Goal: Task Accomplishment & Management: Complete application form

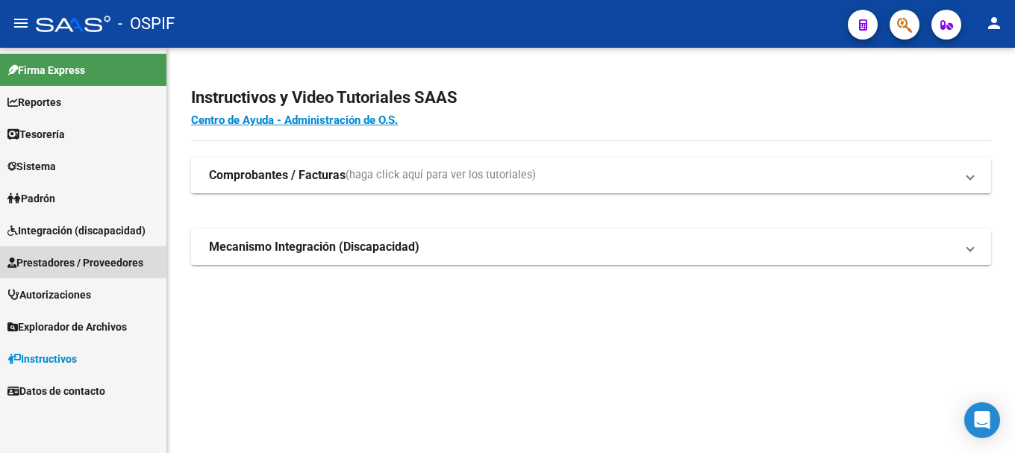
click at [97, 255] on span "Prestadores / Proveedores" at bounding box center [75, 262] width 136 height 16
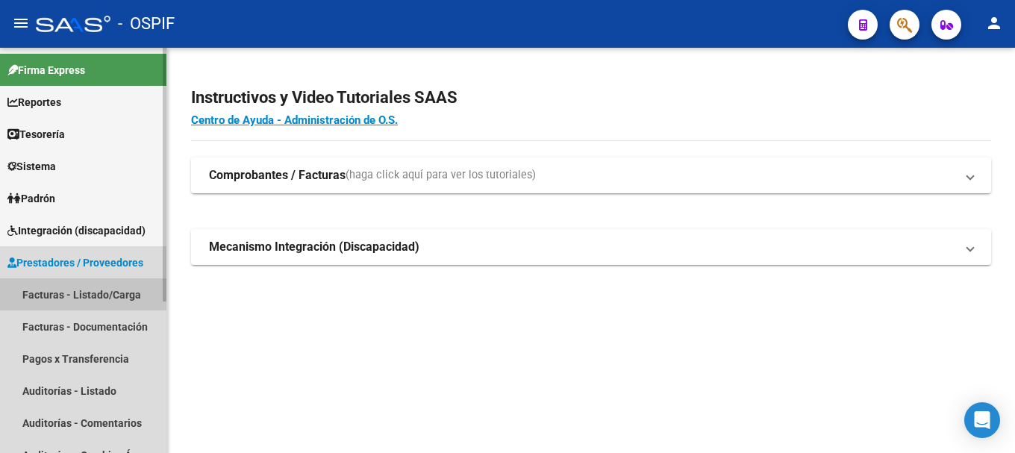
click at [76, 293] on link "Facturas - Listado/Carga" at bounding box center [83, 294] width 166 height 32
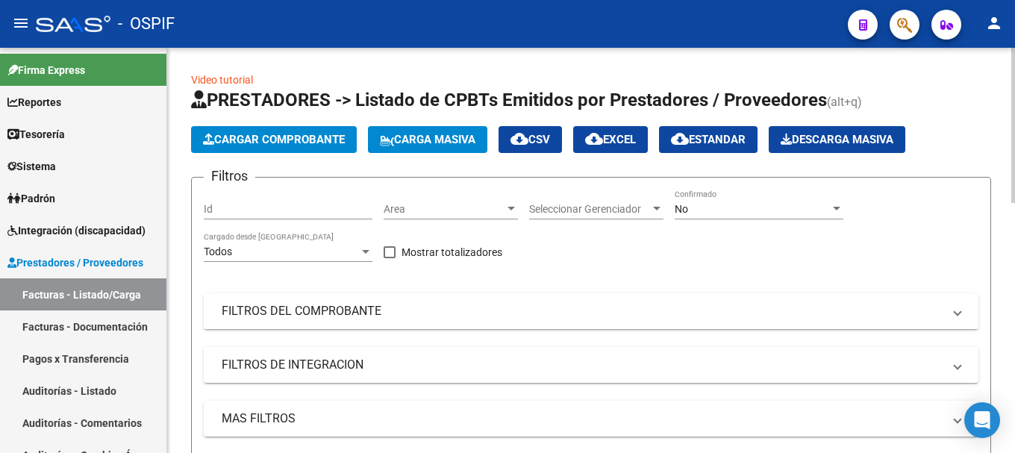
click at [963, 314] on mat-expansion-panel-header "FILTROS DEL COMPROBANTE" at bounding box center [591, 311] width 775 height 36
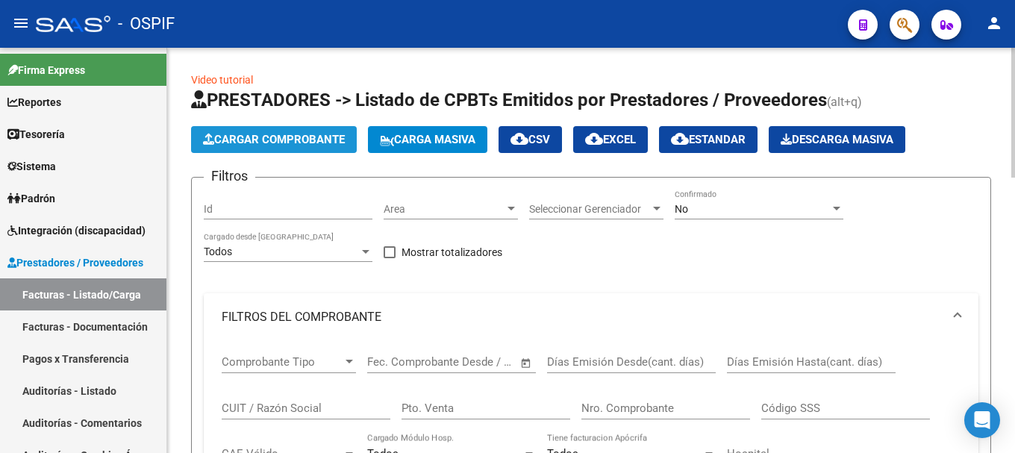
click at [294, 133] on span "Cargar Comprobante" at bounding box center [274, 139] width 142 height 13
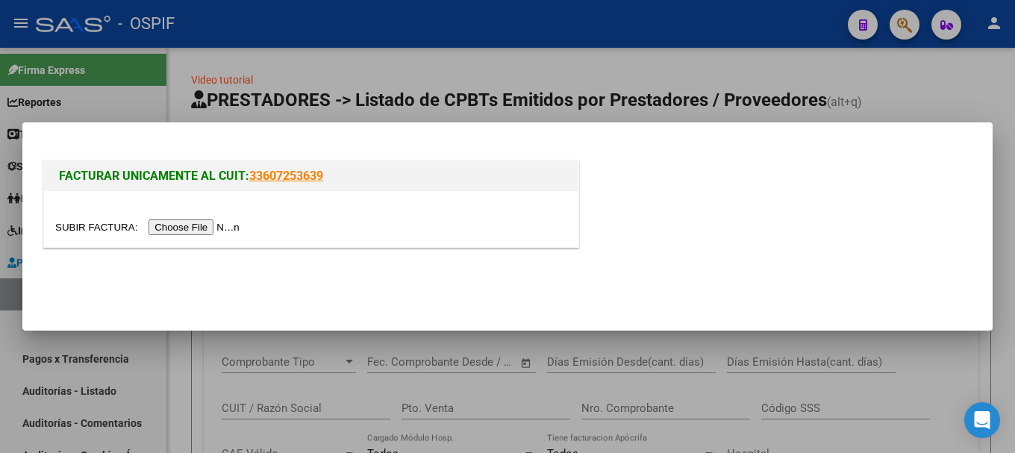
click at [207, 231] on input "file" at bounding box center [149, 227] width 189 height 16
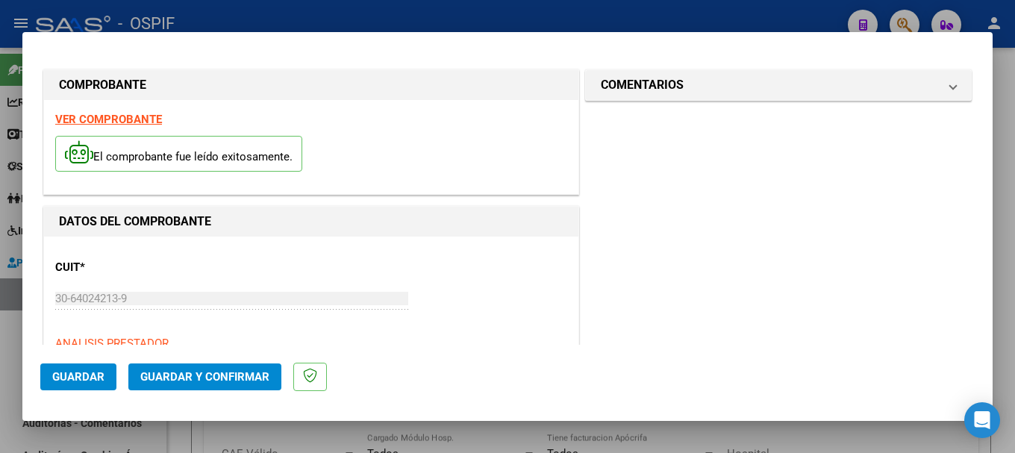
click at [139, 116] on strong "VER COMPROBANTE" at bounding box center [108, 119] width 107 height 13
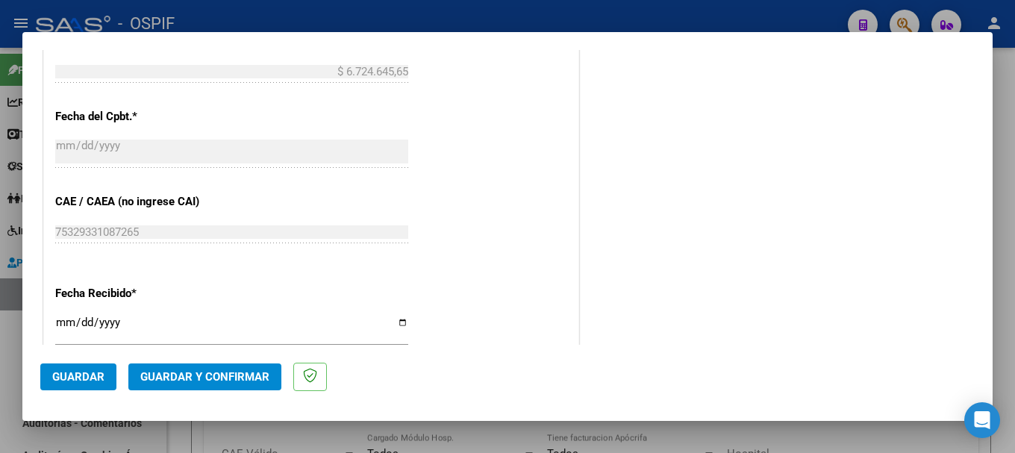
scroll to position [746, 0]
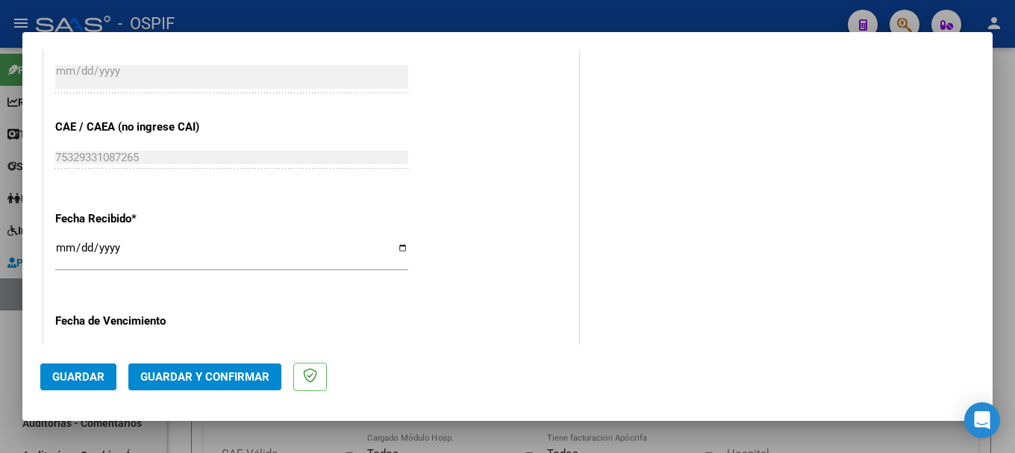
click at [396, 251] on input "[DATE]" at bounding box center [231, 254] width 353 height 24
type input "[DATE]"
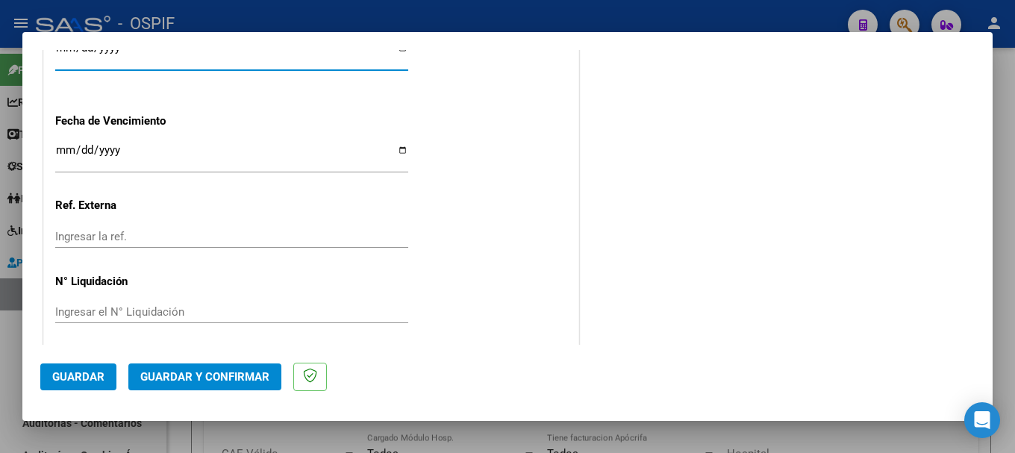
scroll to position [954, 0]
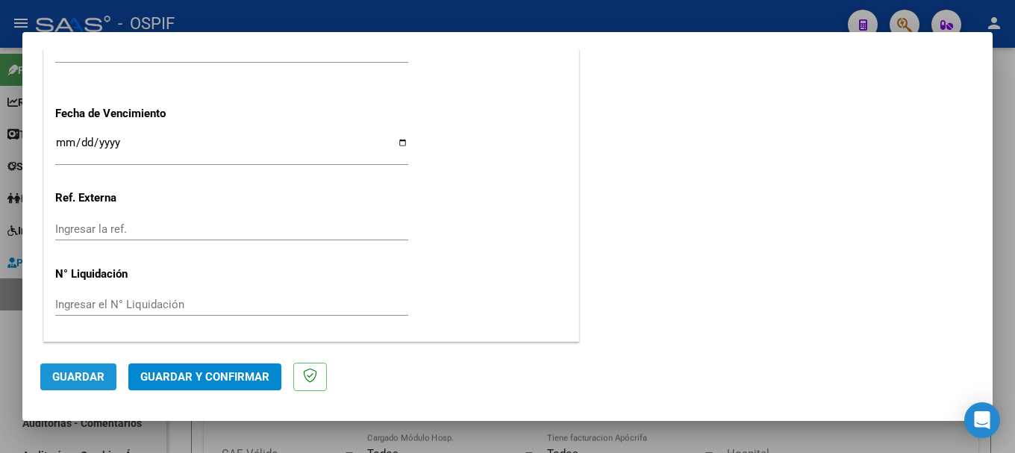
drag, startPoint x: 75, startPoint y: 377, endPoint x: 222, endPoint y: 339, distance: 151.9
click at [86, 371] on span "Guardar" at bounding box center [78, 376] width 52 height 13
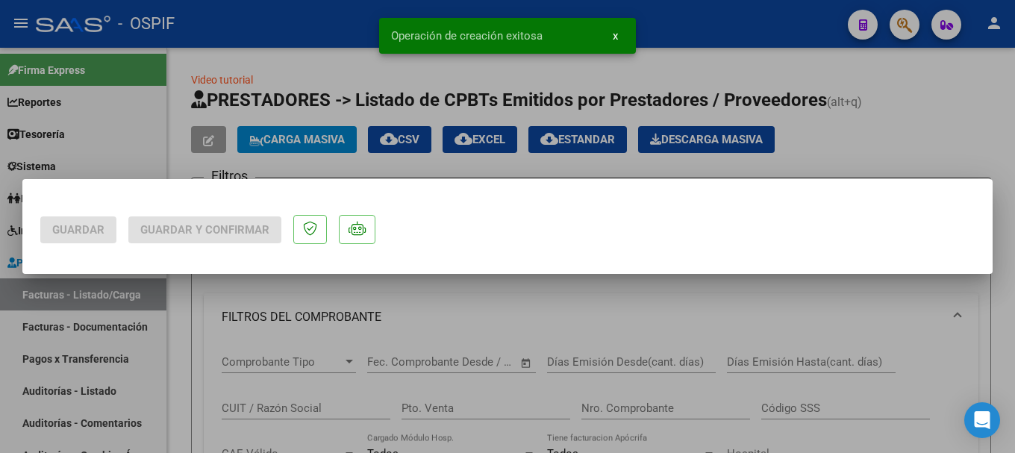
scroll to position [0, 0]
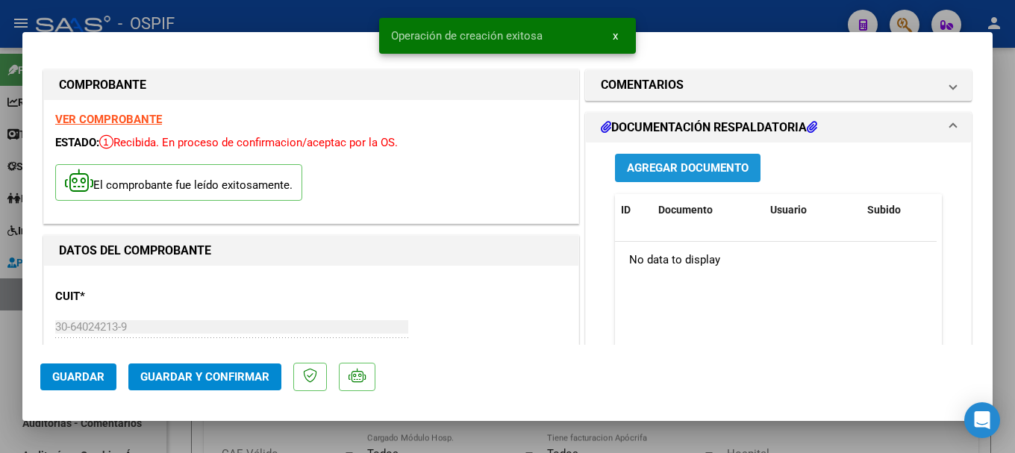
click at [704, 168] on span "Agregar Documento" at bounding box center [688, 168] width 122 height 13
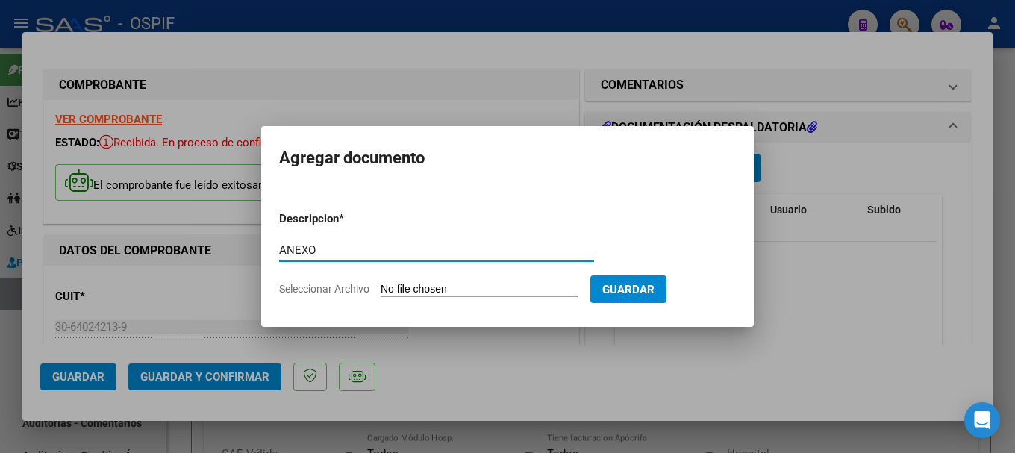
type input "ANEXO"
click at [440, 286] on input "Seleccionar Archivo" at bounding box center [480, 290] width 198 height 14
type input "C:\fakepath\Scan_0001.pdf"
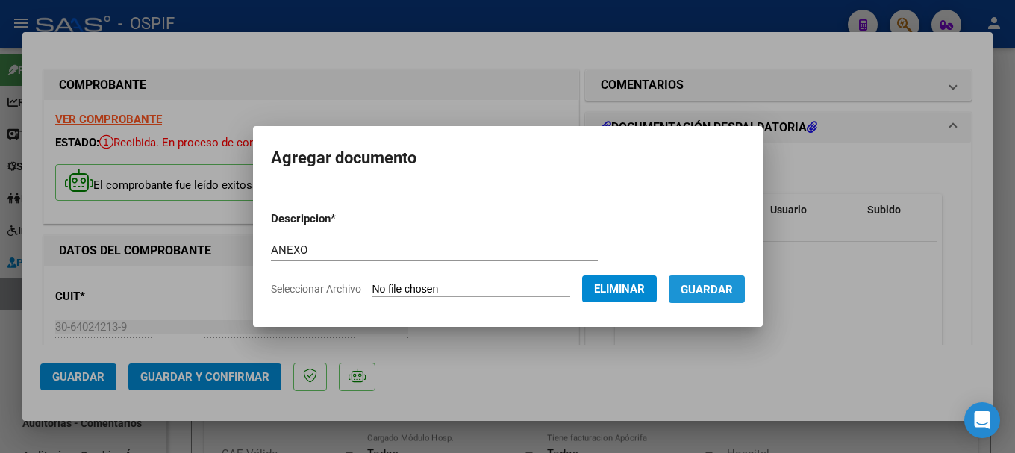
click at [719, 297] on button "Guardar" at bounding box center [707, 289] width 76 height 28
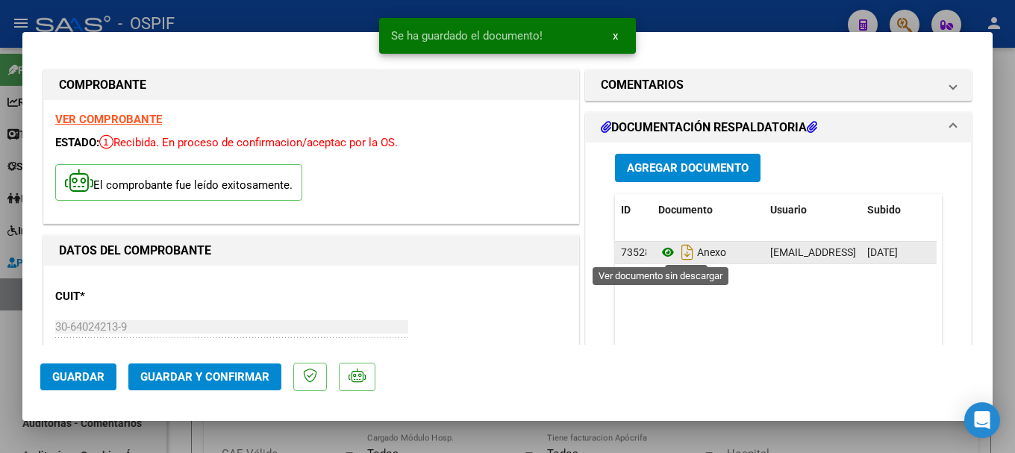
click at [658, 252] on icon at bounding box center [667, 252] width 19 height 18
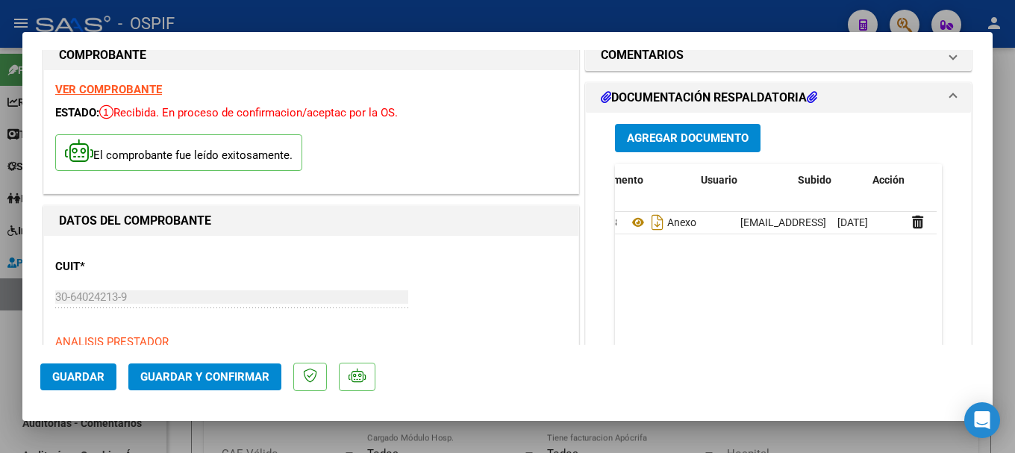
scroll to position [0, 74]
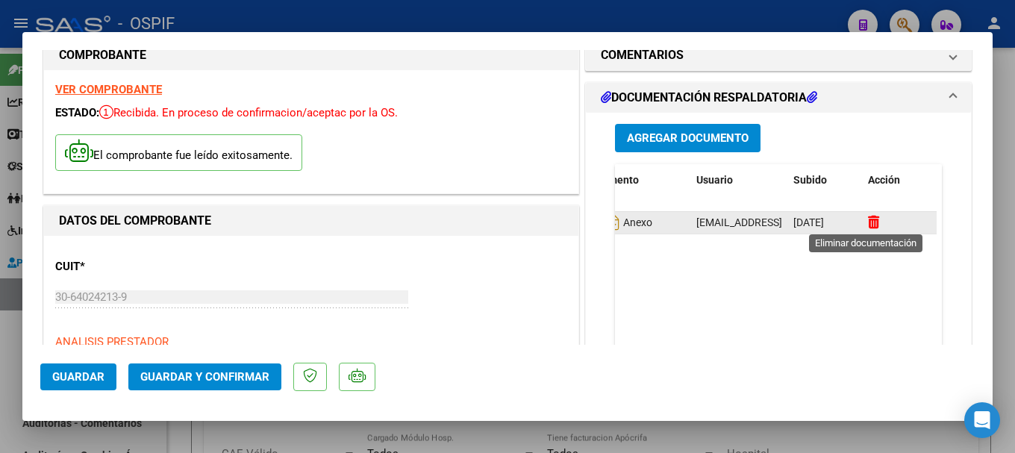
click at [869, 225] on icon at bounding box center [873, 222] width 11 height 14
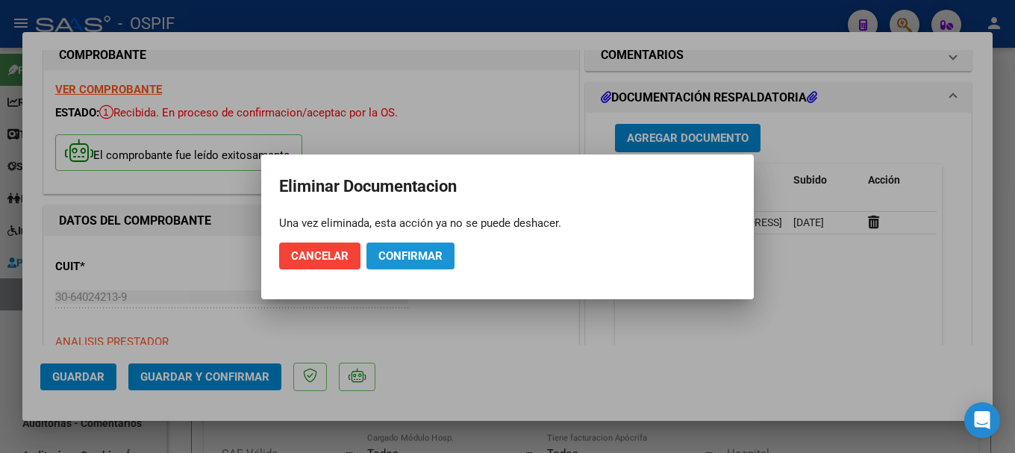
click at [426, 257] on span "Confirmar" at bounding box center [410, 255] width 64 height 13
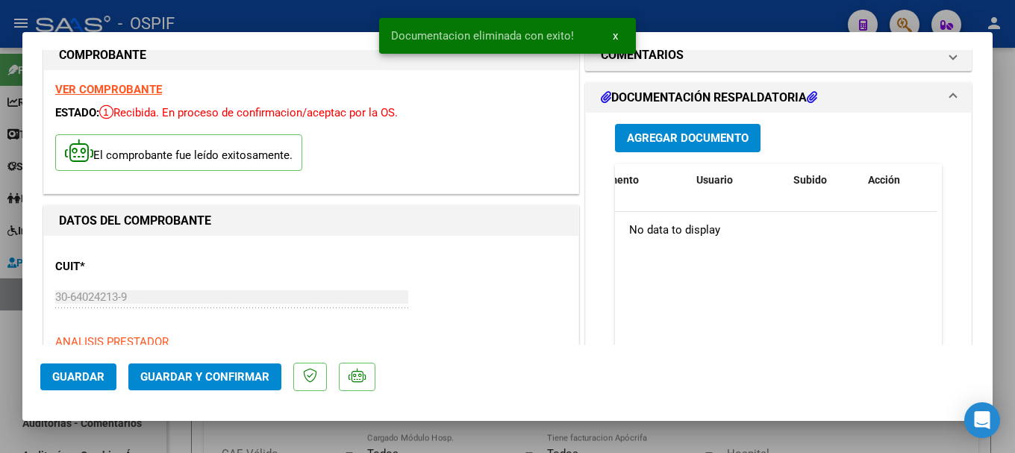
scroll to position [0, 0]
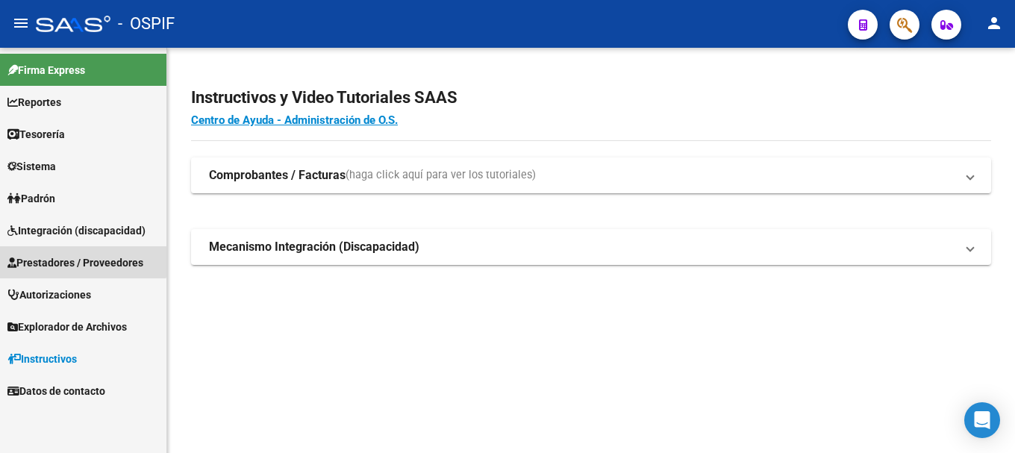
click at [57, 256] on span "Prestadores / Proveedores" at bounding box center [75, 262] width 136 height 16
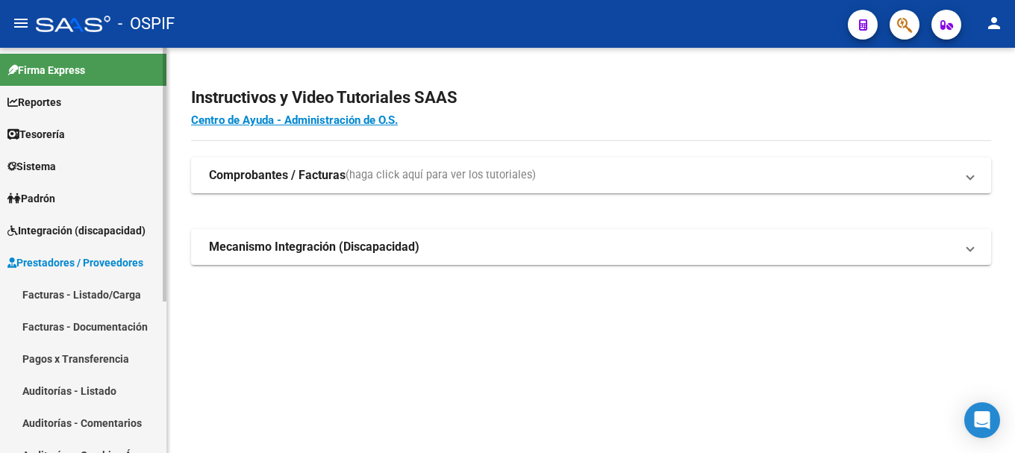
click at [49, 294] on link "Facturas - Listado/Carga" at bounding box center [83, 294] width 166 height 32
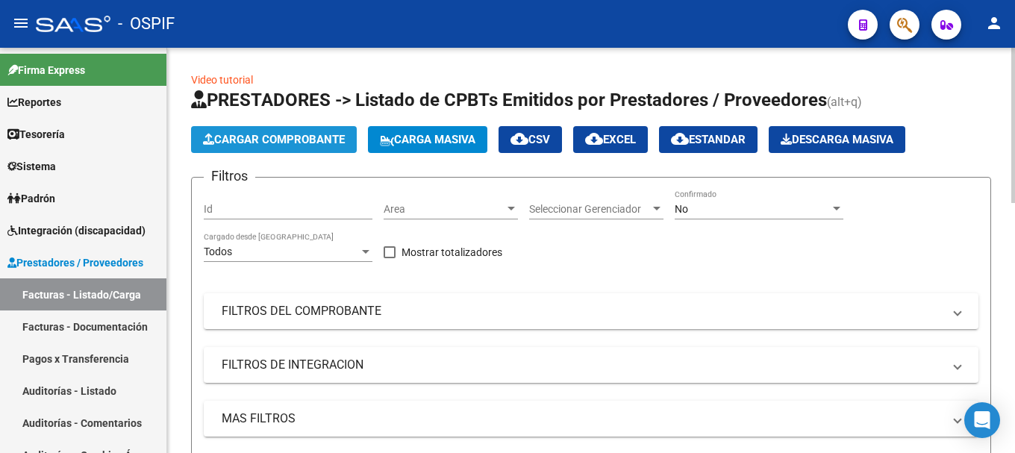
click at [325, 142] on span "Cargar Comprobante" at bounding box center [274, 139] width 142 height 13
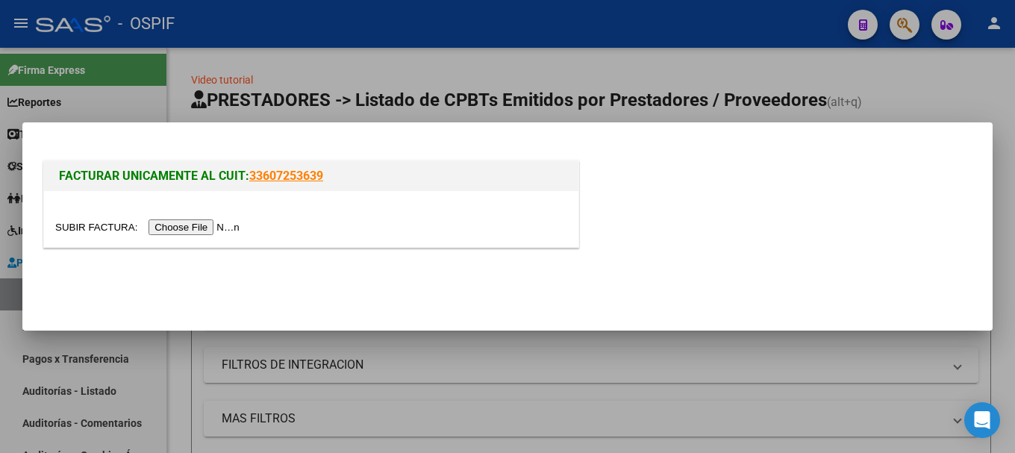
click at [216, 234] on input "file" at bounding box center [149, 227] width 189 height 16
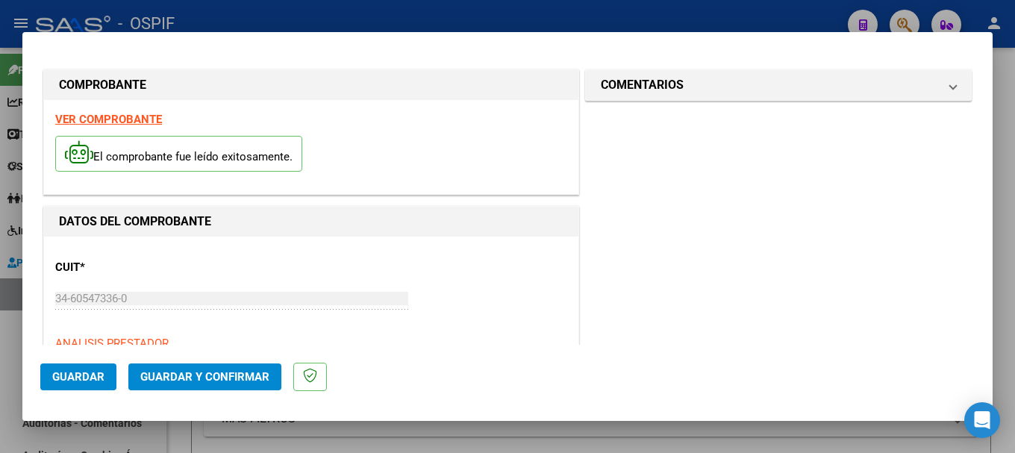
click at [126, 118] on strong "VER COMPROBANTE" at bounding box center [108, 119] width 107 height 13
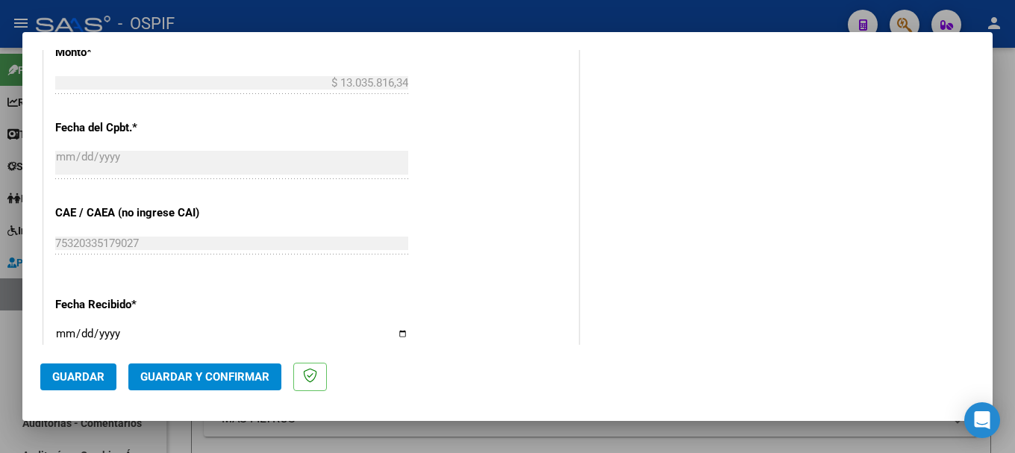
scroll to position [672, 0]
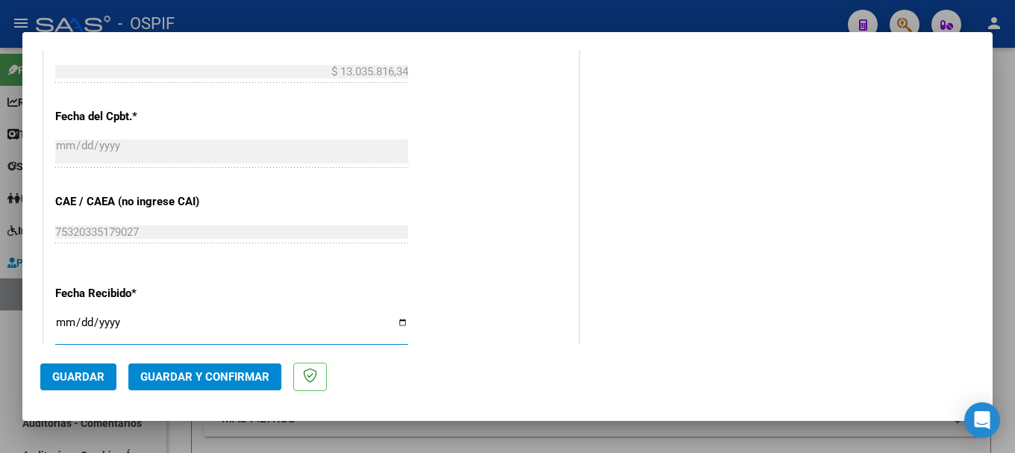
click at [398, 322] on input "[DATE]" at bounding box center [231, 328] width 353 height 24
type input "2025-08-11"
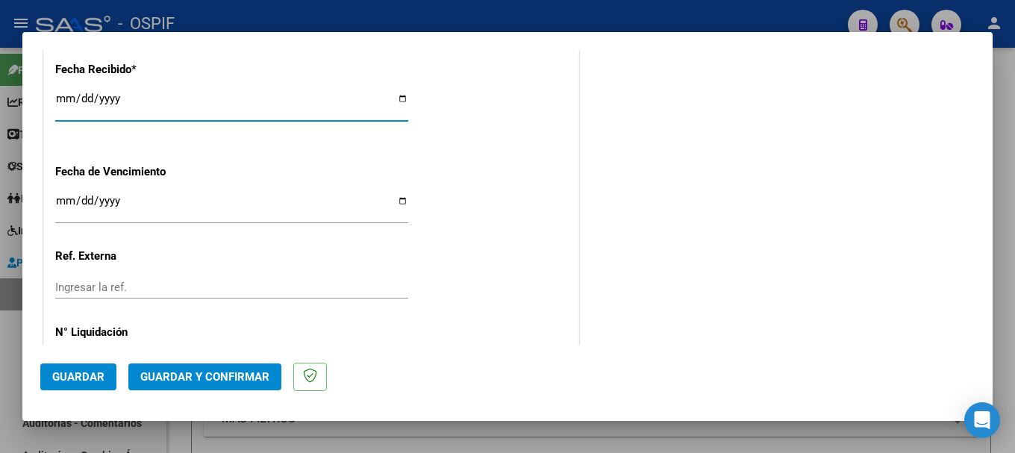
click at [78, 376] on span "Guardar" at bounding box center [78, 376] width 52 height 13
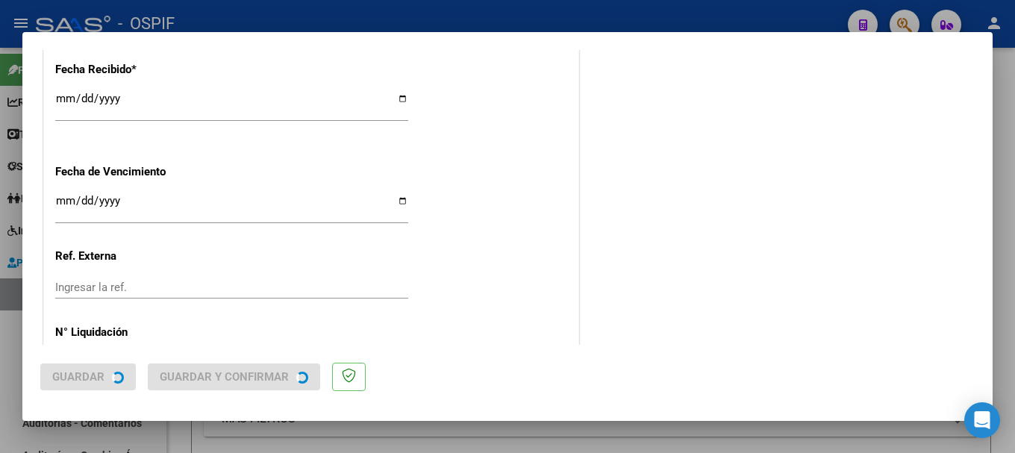
scroll to position [0, 0]
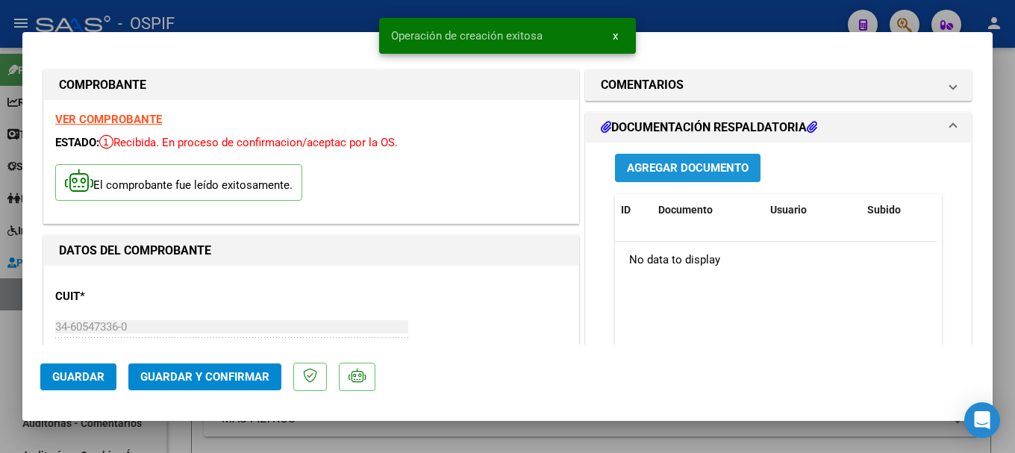
click at [690, 166] on span "Agregar Documento" at bounding box center [688, 168] width 122 height 13
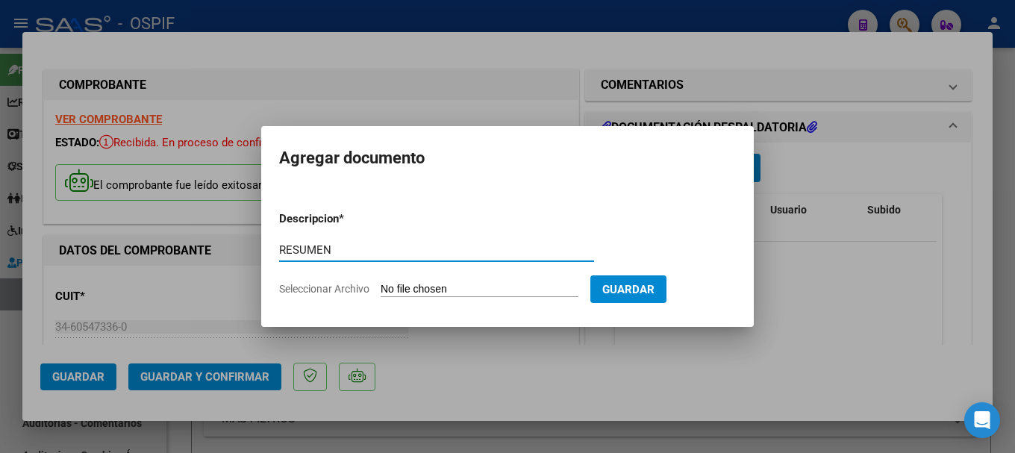
type input "RESUMEN"
click at [460, 291] on input "Seleccionar Archivo" at bounding box center [480, 290] width 198 height 14
type input "C:\fakepath\ANEXO CLINICA PSIQ MODELO DEL SOL FACT 1746.pdf"
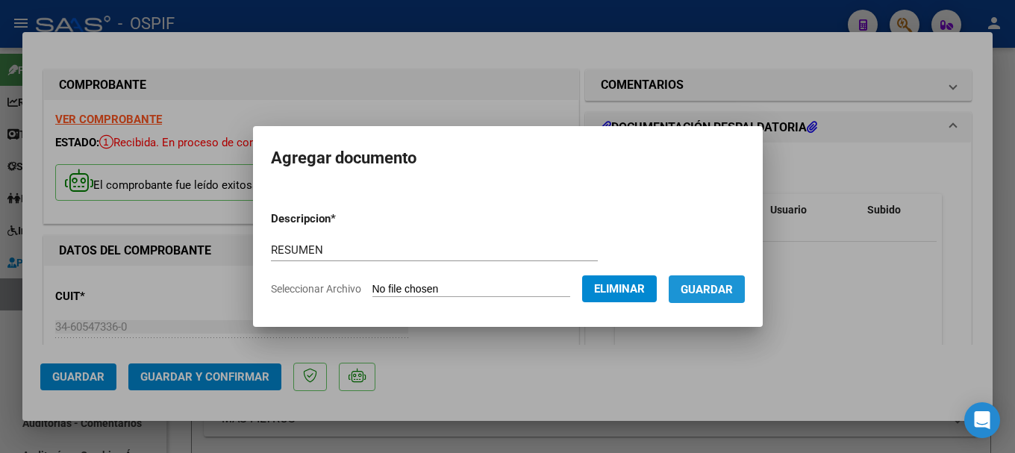
click at [721, 292] on span "Guardar" at bounding box center [707, 289] width 52 height 13
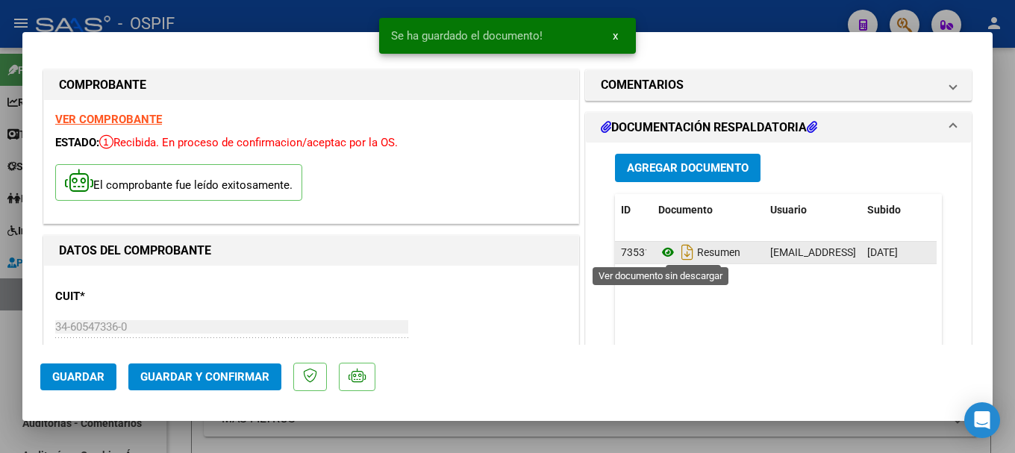
click at [660, 252] on icon at bounding box center [667, 252] width 19 height 18
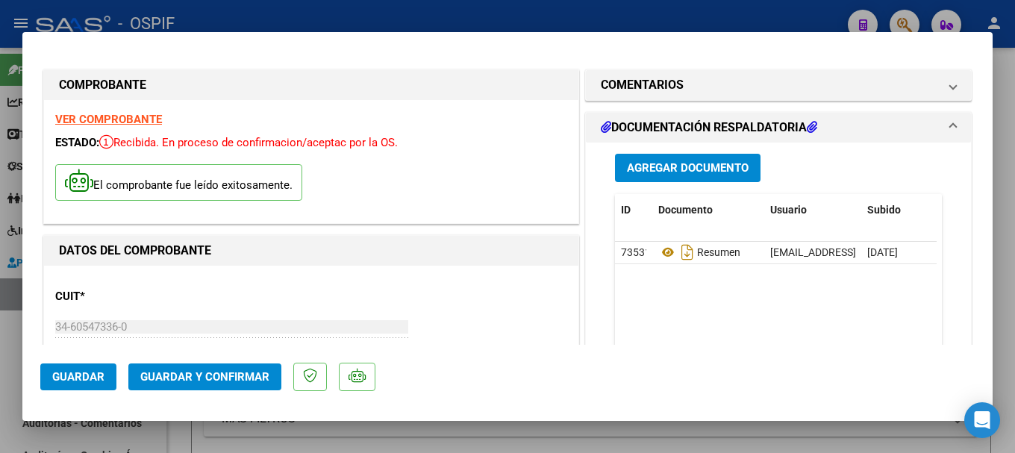
click at [662, 171] on span "Agregar Documento" at bounding box center [688, 168] width 122 height 13
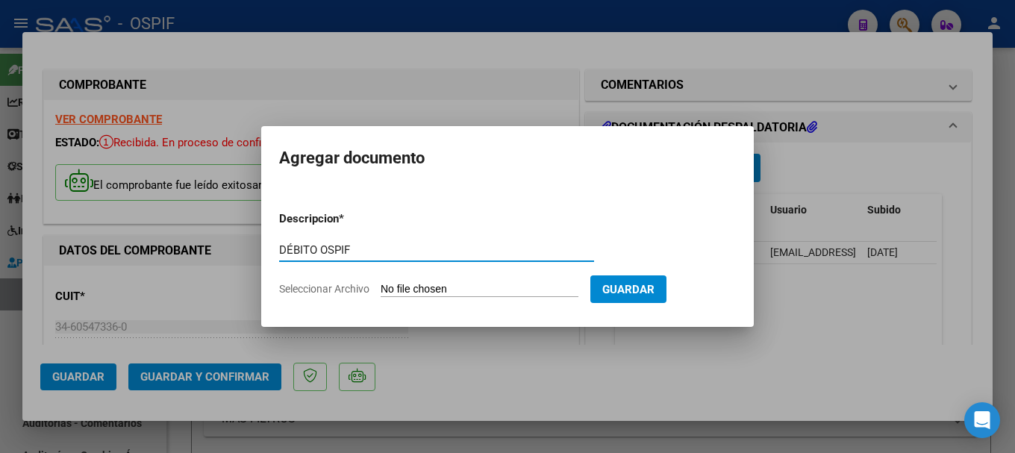
type input "DÉBITO OSPIF"
click at [463, 290] on input "Seleccionar Archivo" at bounding box center [480, 290] width 198 height 14
type input "C:\fakepath\CLÍNICA PSIQUIÁTRICA MODELO DEL SOL S.A JUL25 FACTURA 1746.xlsx"
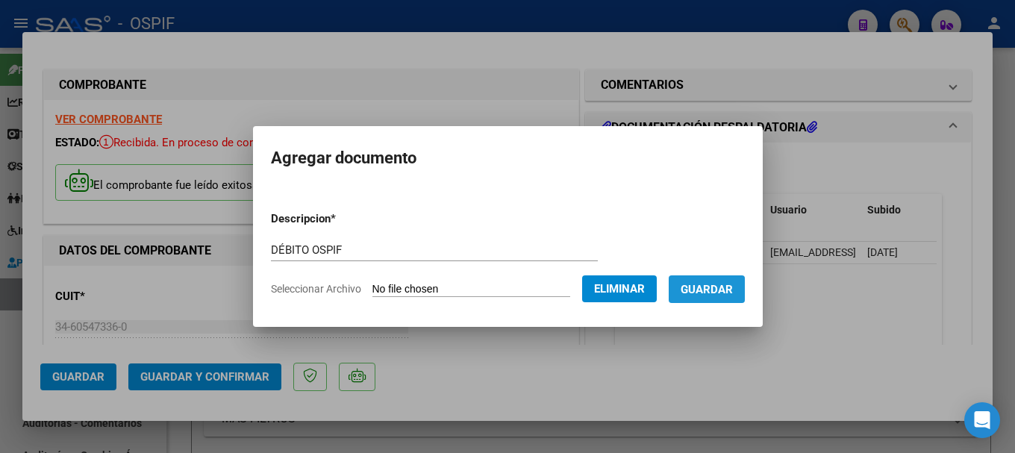
click at [719, 292] on span "Guardar" at bounding box center [707, 289] width 52 height 13
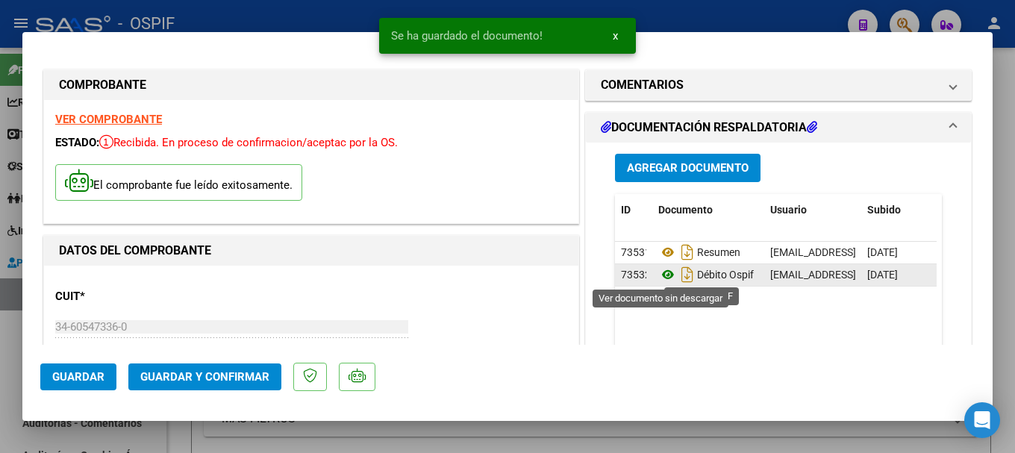
click at [661, 278] on icon at bounding box center [667, 275] width 19 height 18
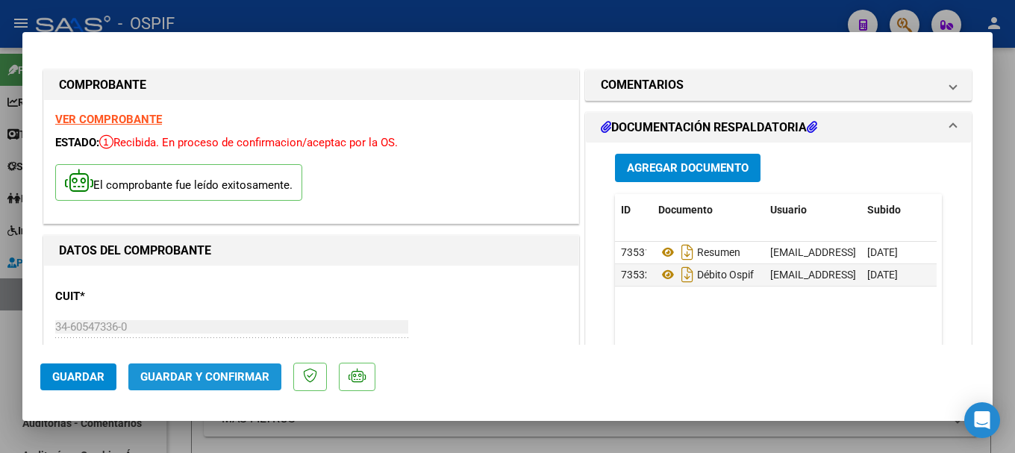
click at [250, 373] on span "Guardar y Confirmar" at bounding box center [204, 376] width 129 height 13
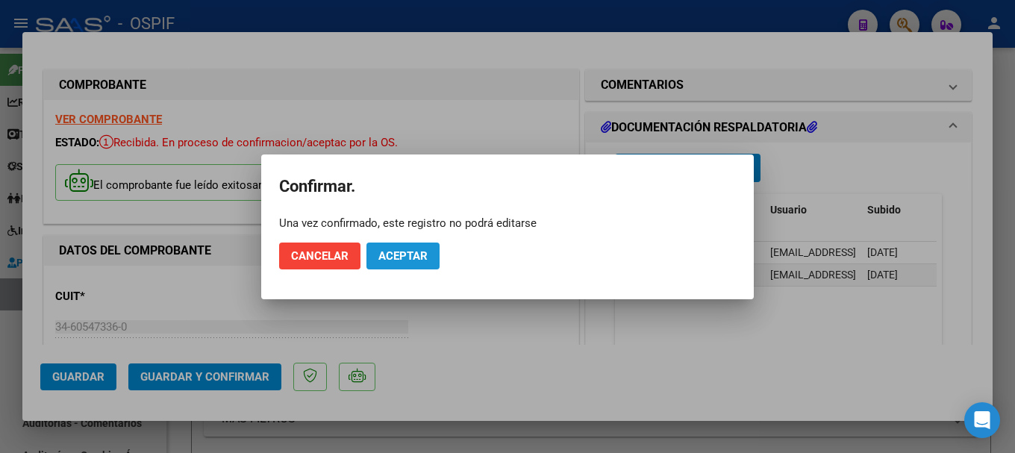
click at [393, 254] on span "Aceptar" at bounding box center [402, 255] width 49 height 13
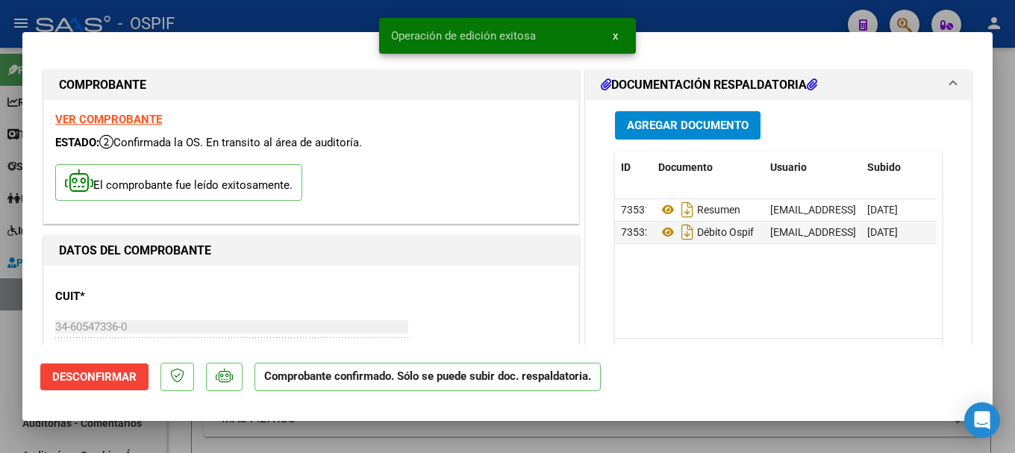
click at [246, 14] on div at bounding box center [507, 226] width 1015 height 453
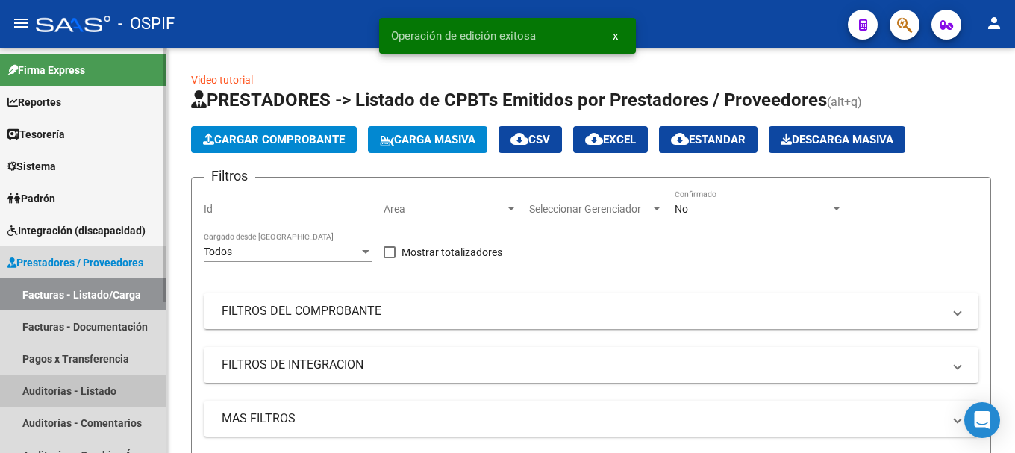
click at [53, 386] on link "Auditorías - Listado" at bounding box center [83, 391] width 166 height 32
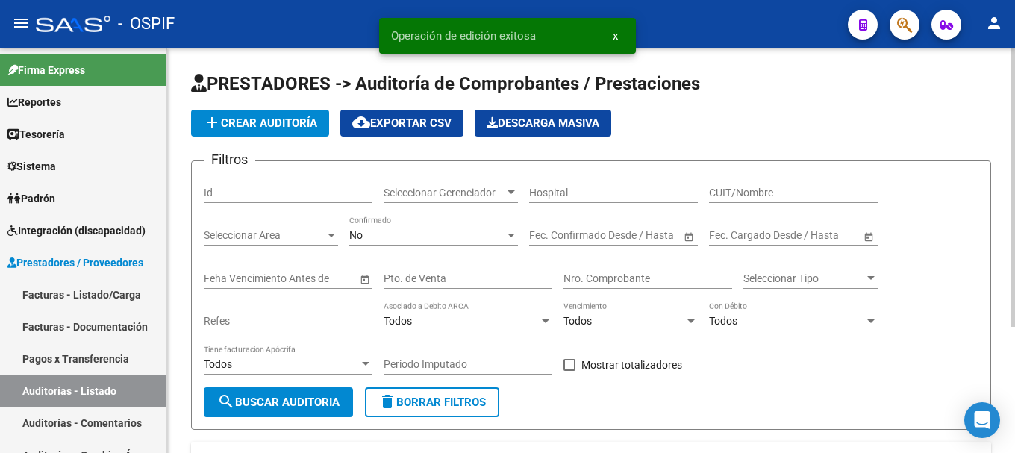
click at [304, 125] on span "add Crear Auditoría" at bounding box center [260, 122] width 114 height 13
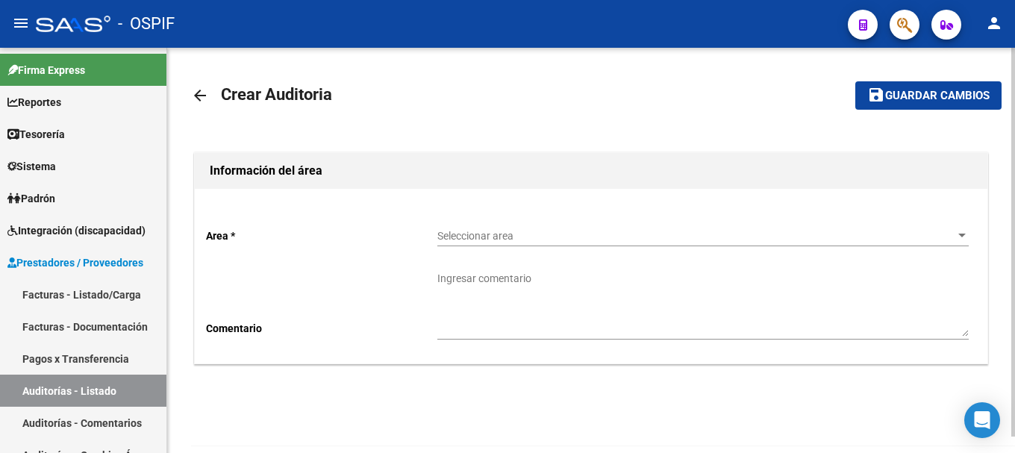
click at [959, 235] on div at bounding box center [961, 236] width 7 height 4
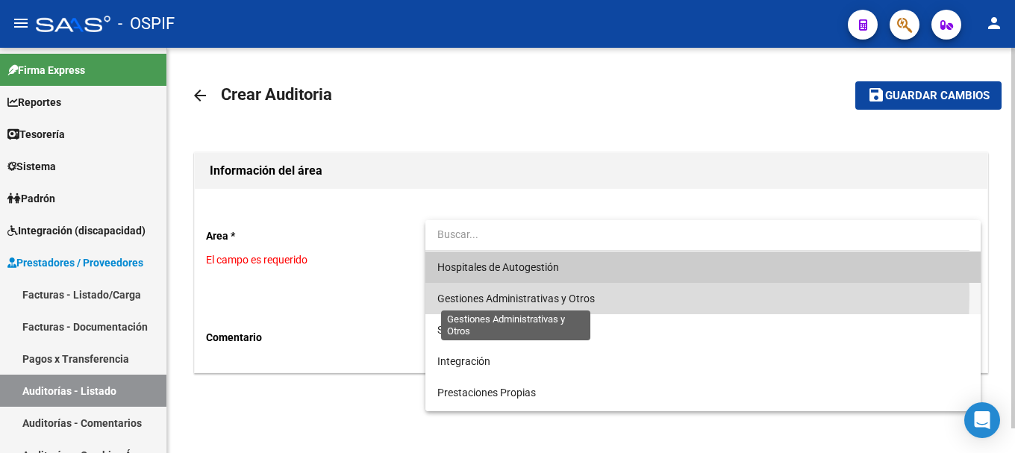
drag, startPoint x: 583, startPoint y: 295, endPoint x: 627, endPoint y: 313, distance: 47.8
click at [584, 295] on span "Gestiones Administrativas y Otros" at bounding box center [515, 299] width 157 height 12
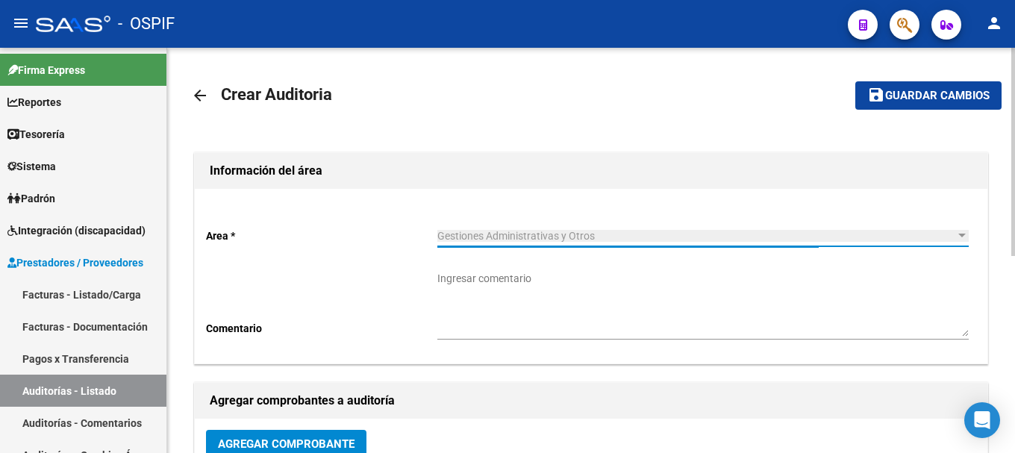
click at [637, 317] on textarea "Ingresar comentario" at bounding box center [702, 304] width 531 height 66
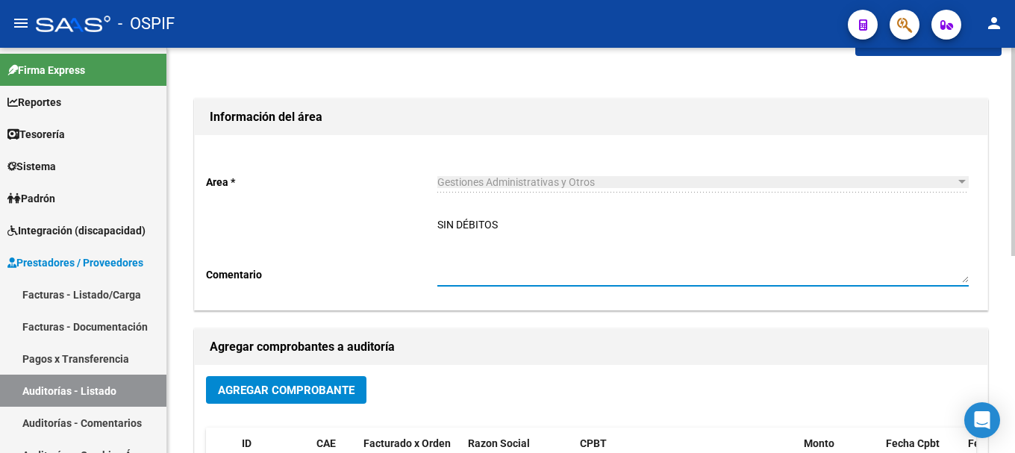
scroll to position [75, 0]
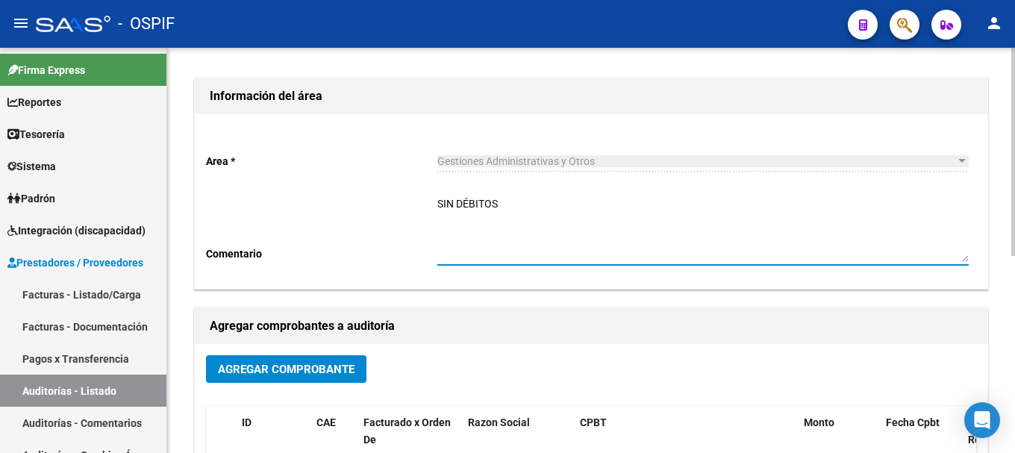
type textarea "SIN DÉBITOS"
click at [271, 375] on button "Agregar Comprobante" at bounding box center [286, 369] width 160 height 28
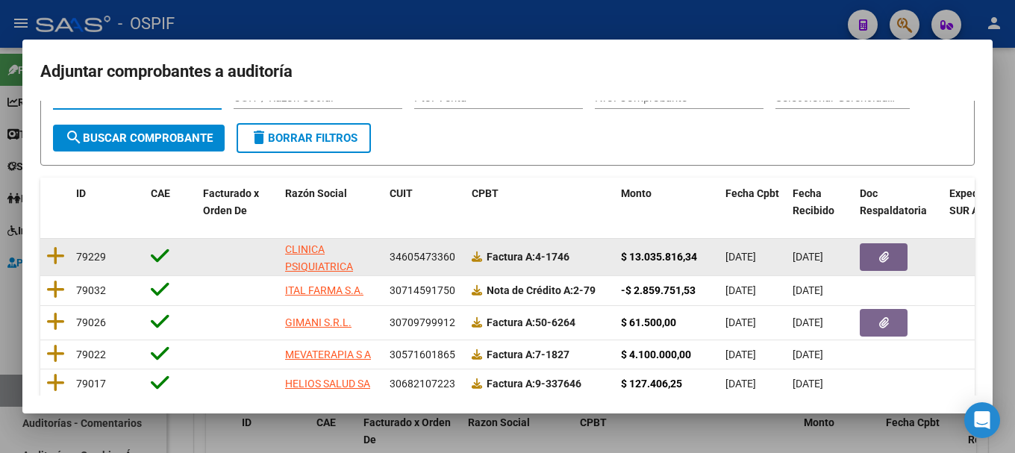
scroll to position [0, 0]
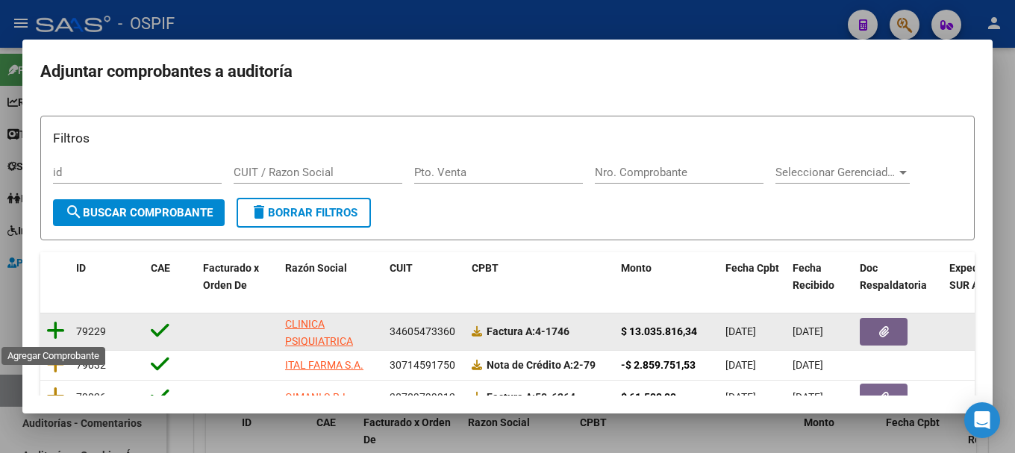
click at [54, 331] on icon at bounding box center [55, 330] width 19 height 21
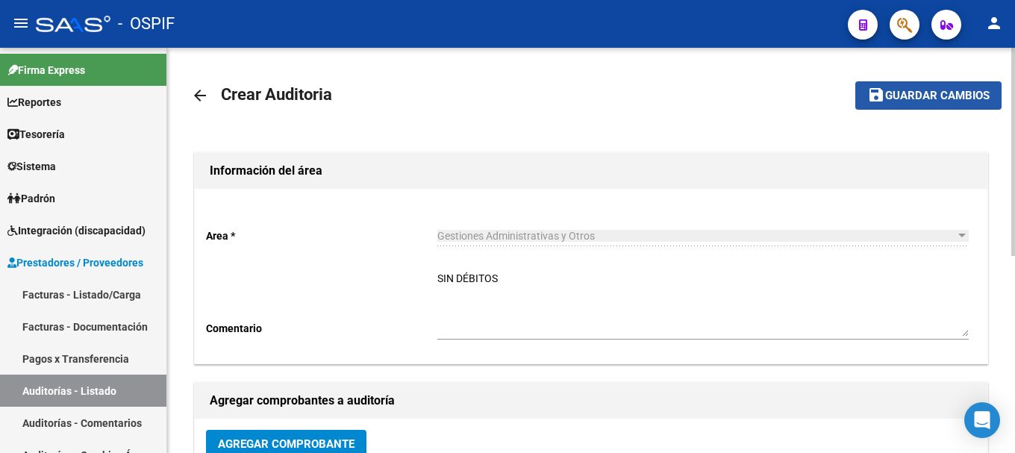
click at [943, 96] on span "Guardar cambios" at bounding box center [937, 96] width 104 height 13
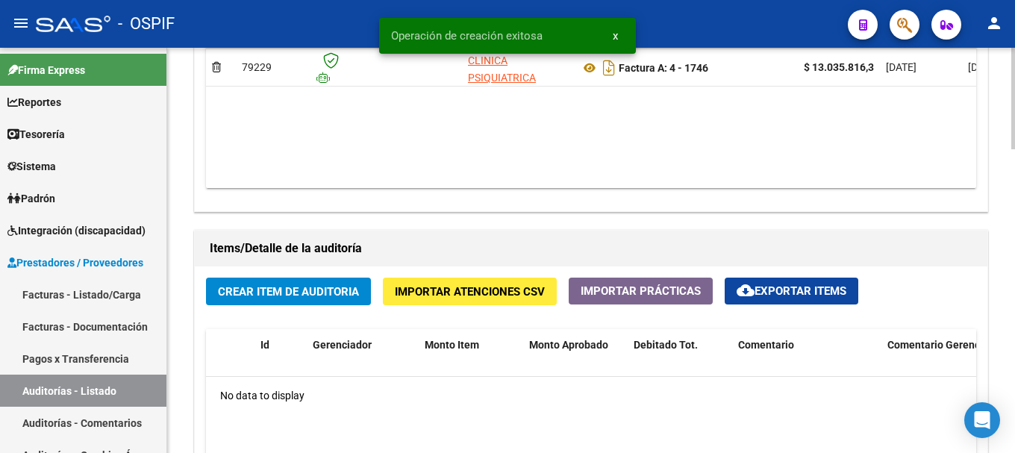
scroll to position [970, 0]
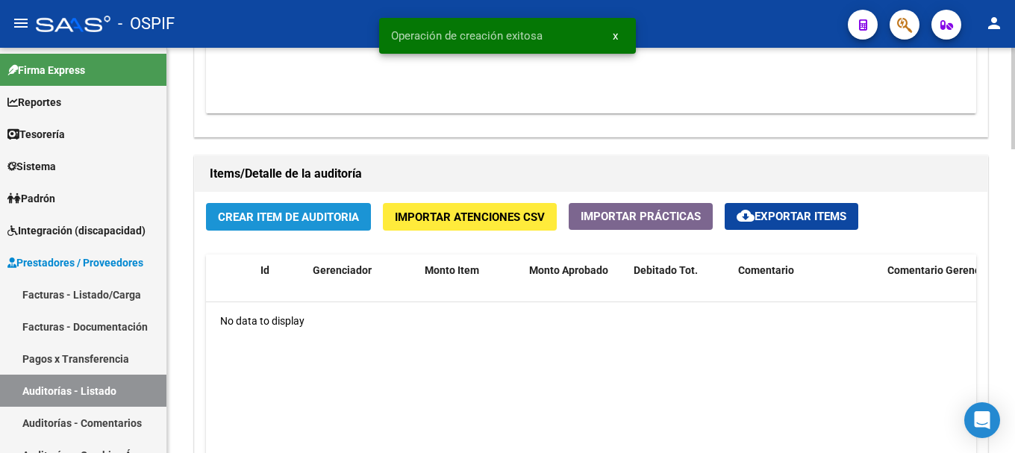
click at [289, 216] on span "Crear Item de Auditoria" at bounding box center [288, 216] width 141 height 13
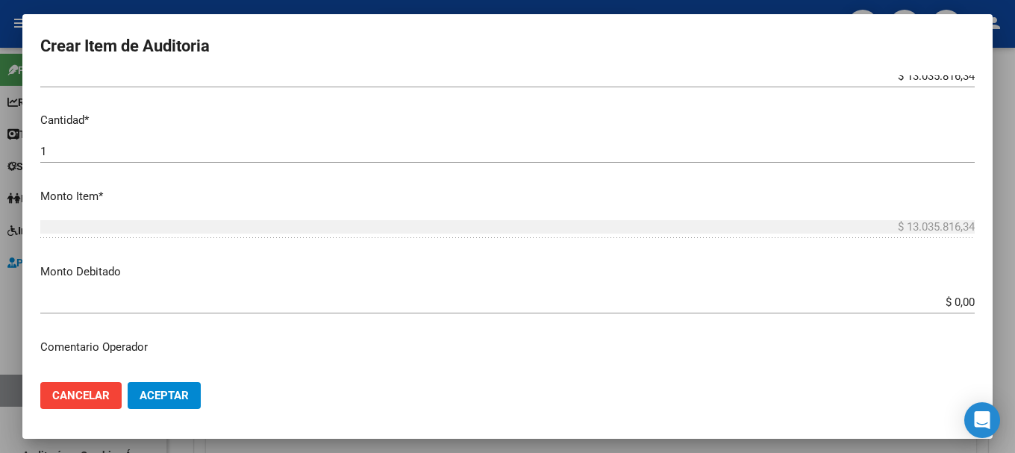
scroll to position [373, 0]
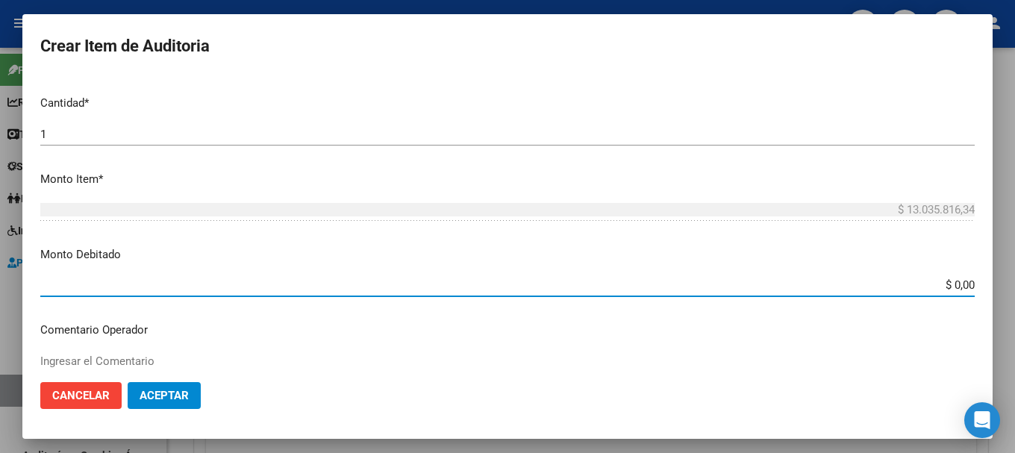
click at [941, 285] on input "$ 0,00" at bounding box center [507, 284] width 934 height 13
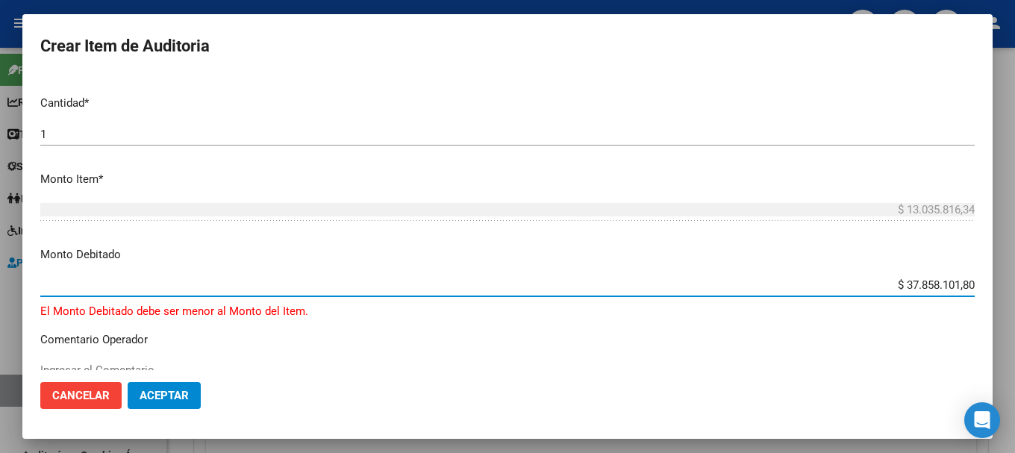
type input "$ 3.785.810,18"
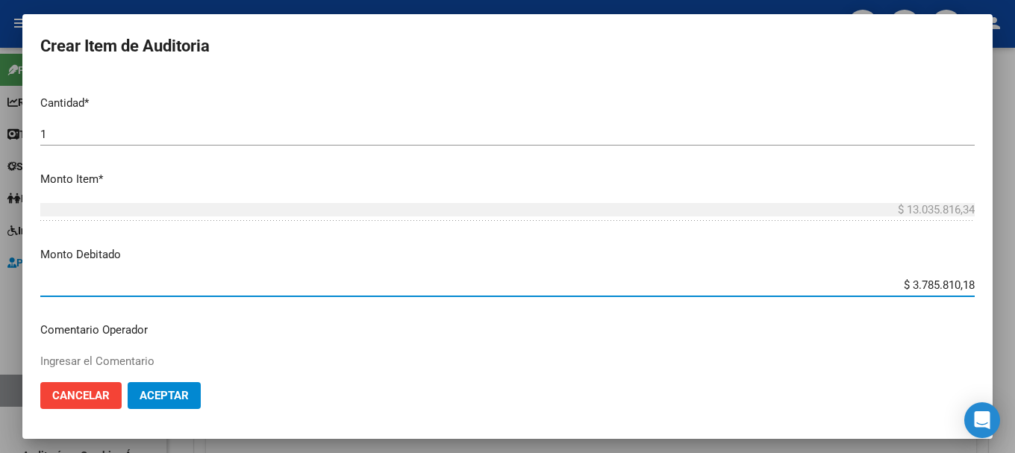
scroll to position [448, 0]
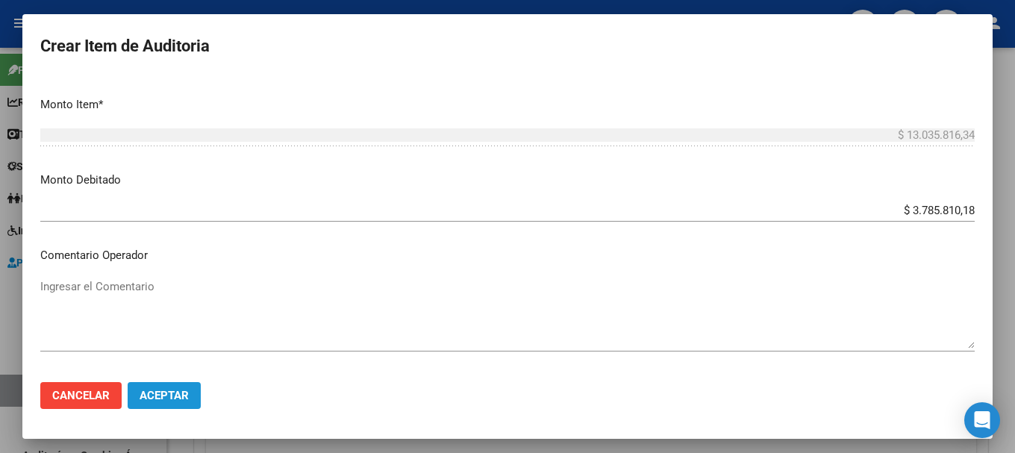
click at [178, 395] on span "Aceptar" at bounding box center [164, 395] width 49 height 13
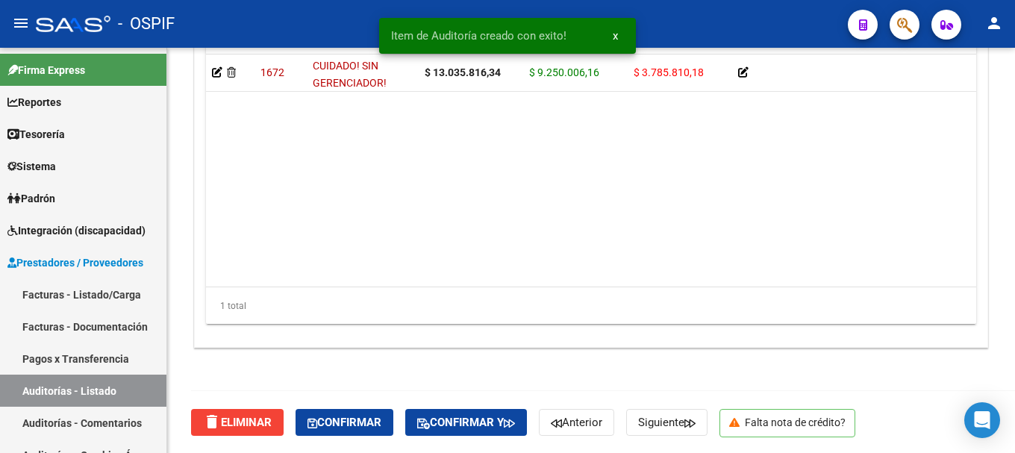
scroll to position [1259, 0]
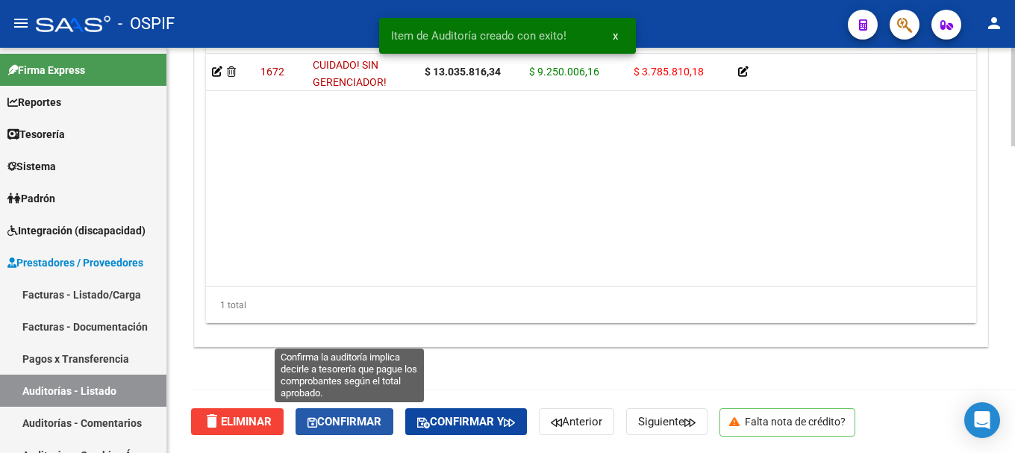
click at [357, 419] on span "Confirmar" at bounding box center [344, 421] width 74 height 13
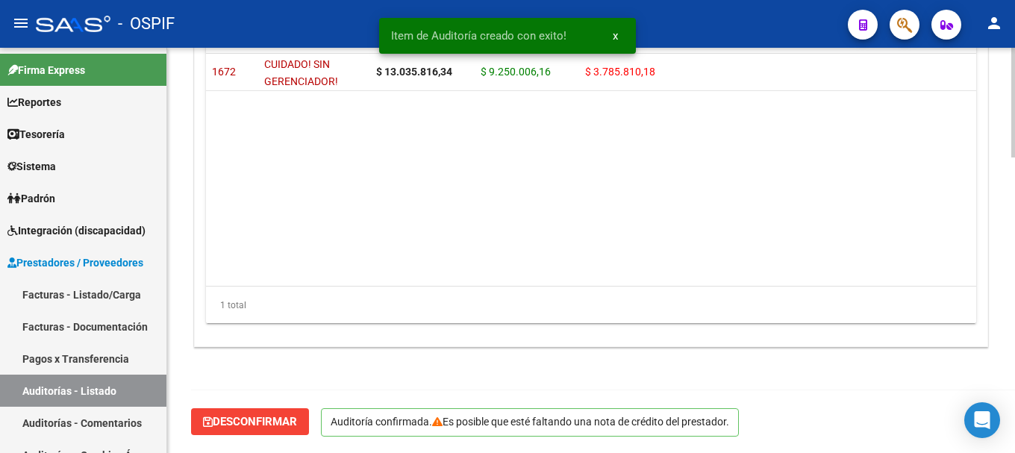
scroll to position [1090, 0]
type input "202508"
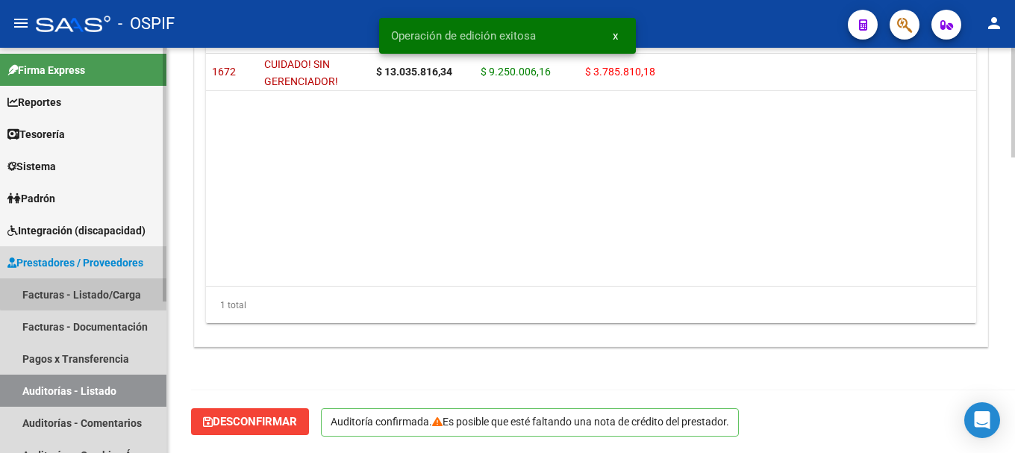
click at [107, 292] on link "Facturas - Listado/Carga" at bounding box center [83, 294] width 166 height 32
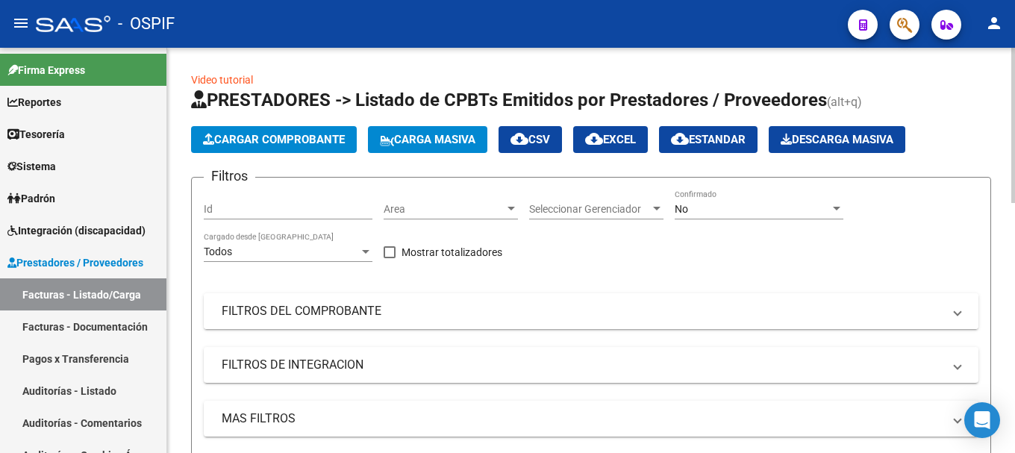
drag, startPoint x: 963, startPoint y: 316, endPoint x: 933, endPoint y: 316, distance: 30.6
click at [963, 316] on mat-expansion-panel-header "FILTROS DEL COMPROBANTE" at bounding box center [591, 311] width 775 height 36
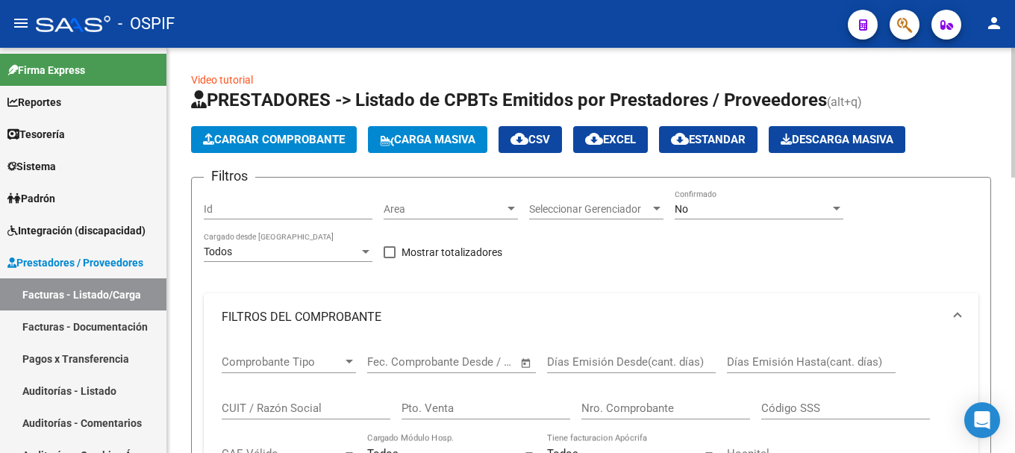
click at [343, 410] on input "CUIT / Razón Social" at bounding box center [306, 407] width 169 height 13
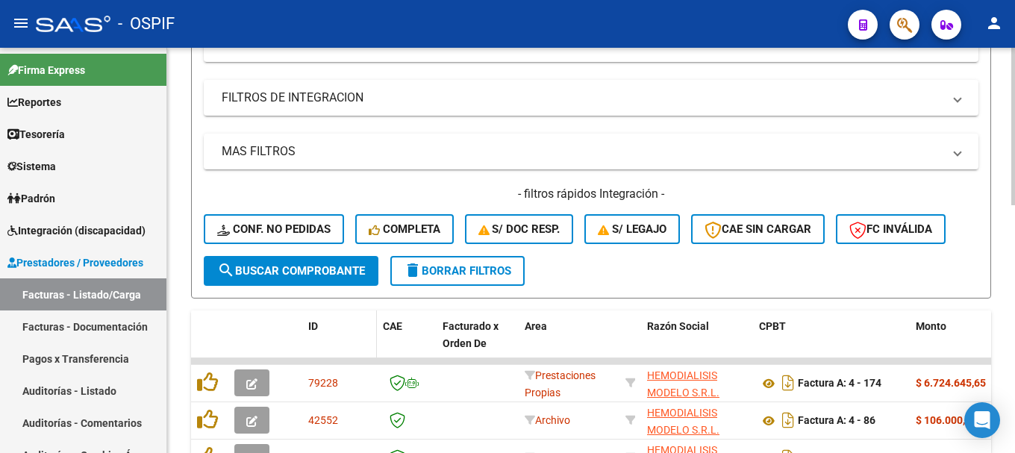
scroll to position [522, 0]
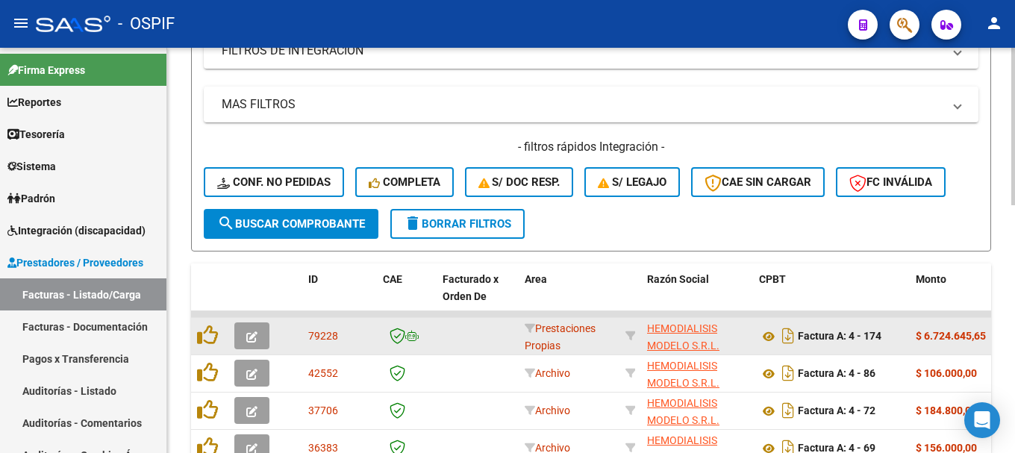
type input "HEMODIALISIS"
click at [258, 334] on button "button" at bounding box center [251, 335] width 35 height 27
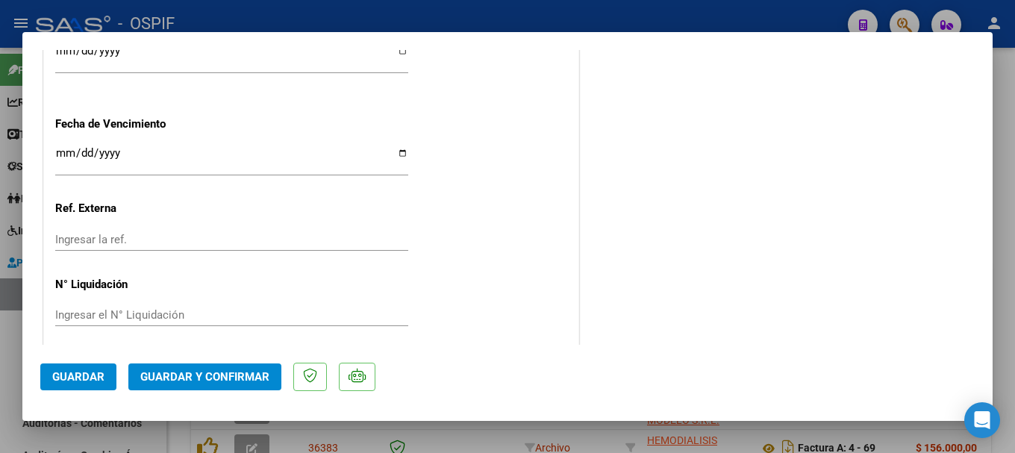
scroll to position [928, 0]
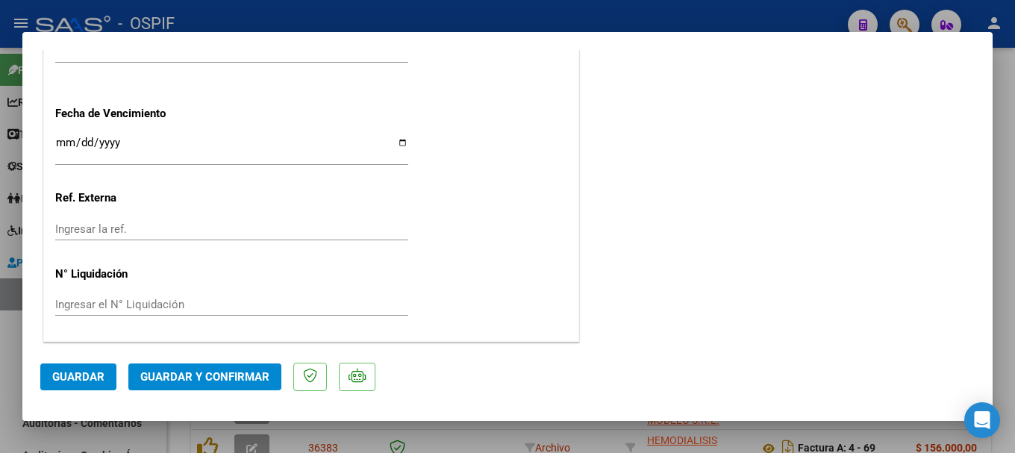
click at [200, 375] on span "Guardar y Confirmar" at bounding box center [204, 376] width 129 height 13
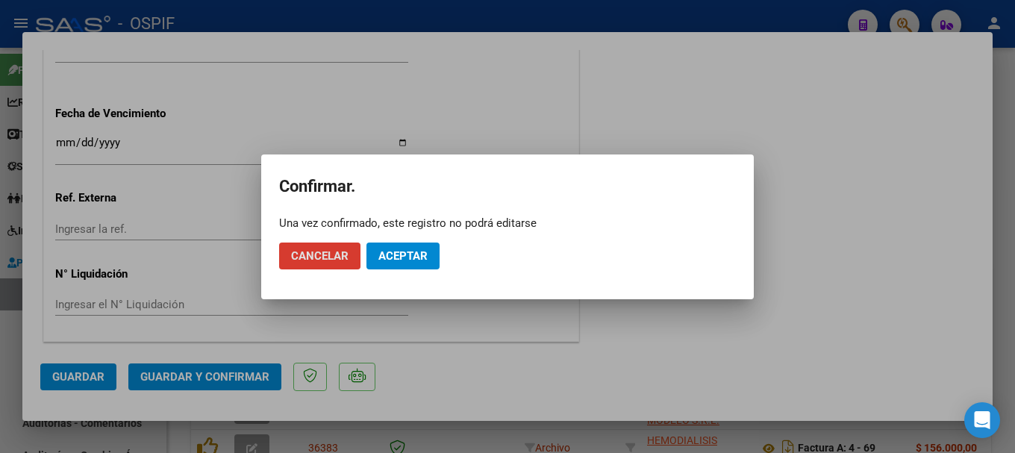
click at [399, 257] on span "Aceptar" at bounding box center [402, 255] width 49 height 13
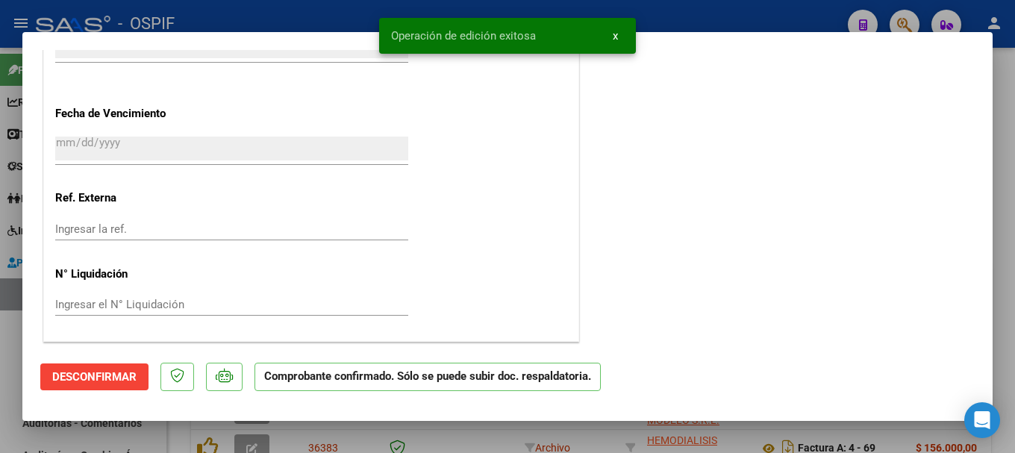
click at [250, 16] on div at bounding box center [507, 226] width 1015 height 453
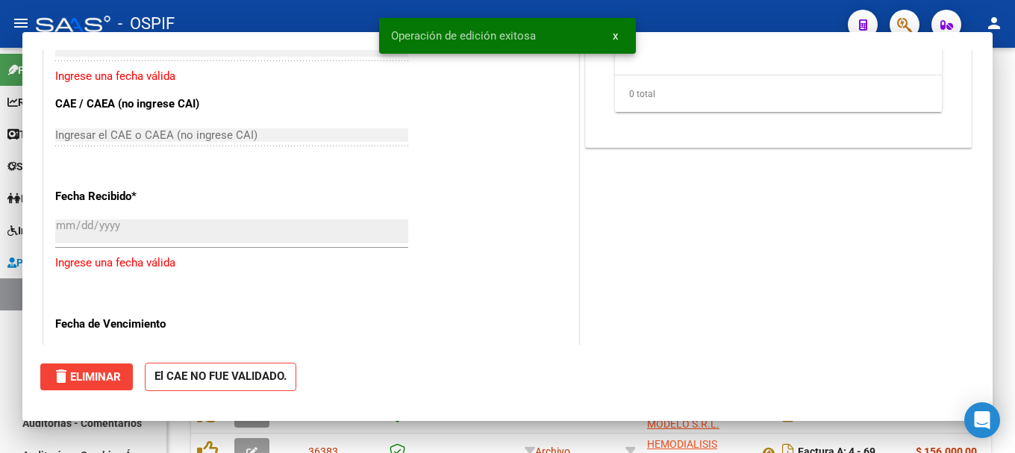
scroll to position [0, 0]
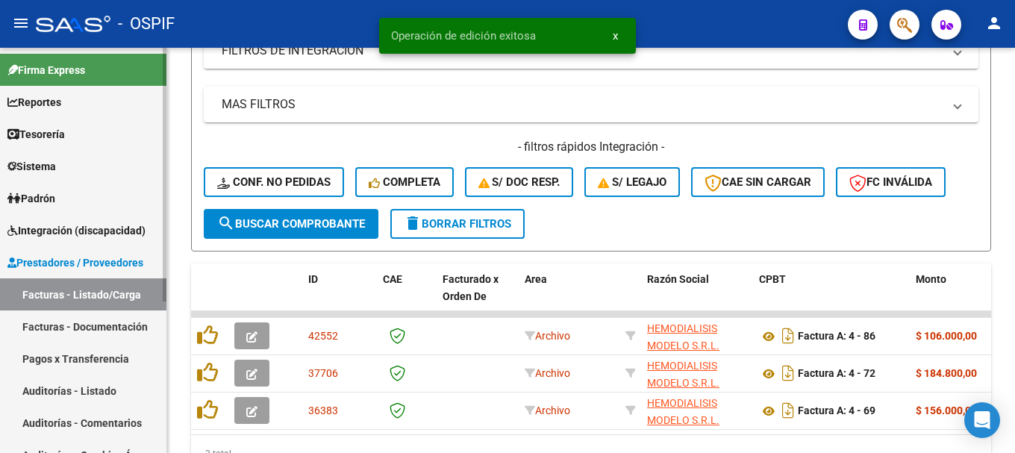
click at [83, 324] on link "Facturas - Documentación" at bounding box center [83, 326] width 166 height 32
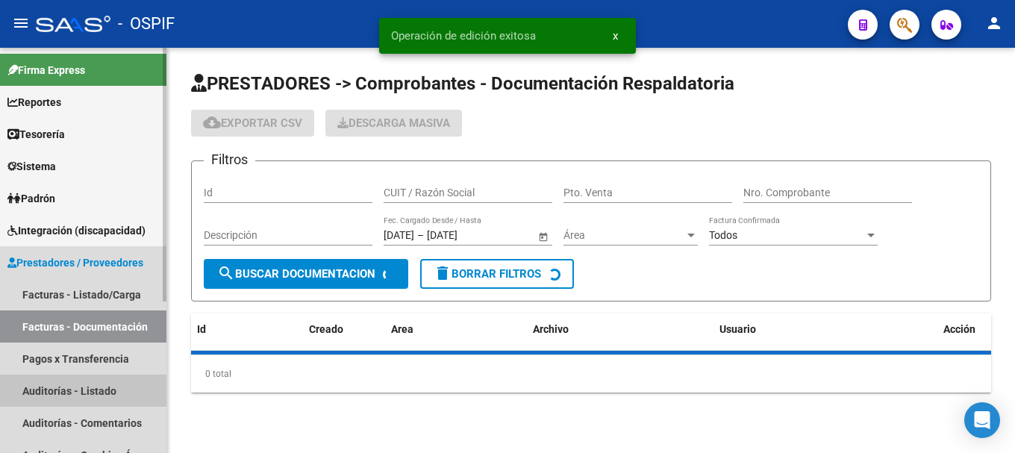
click at [51, 390] on link "Auditorías - Listado" at bounding box center [83, 391] width 166 height 32
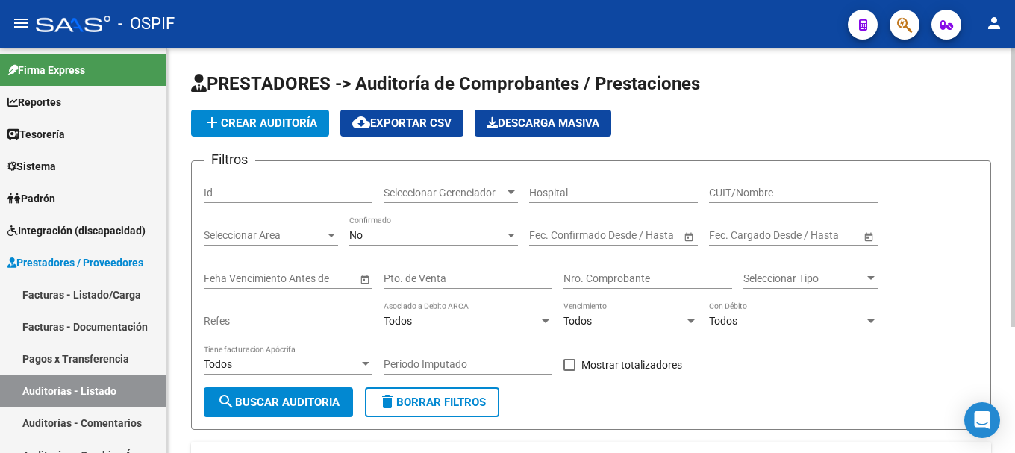
click at [268, 126] on span "add Crear Auditoría" at bounding box center [260, 122] width 114 height 13
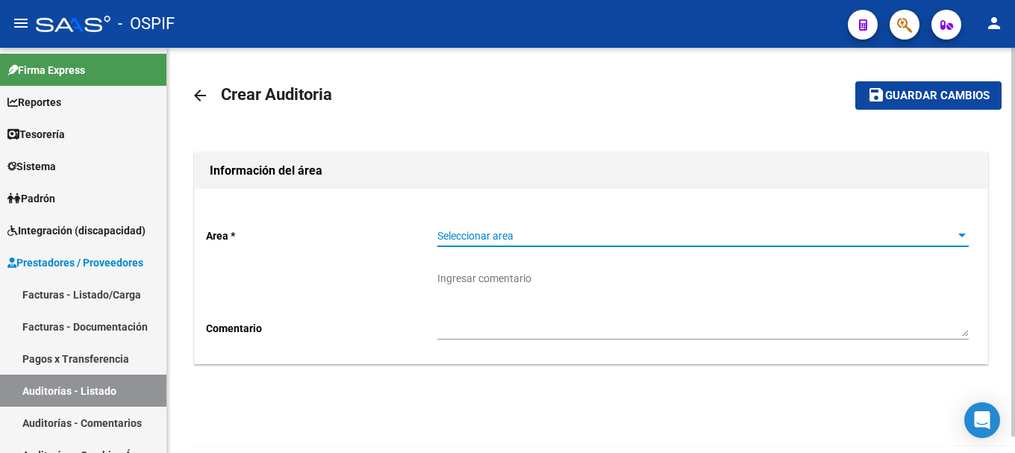
click at [955, 237] on div at bounding box center [961, 236] width 13 height 12
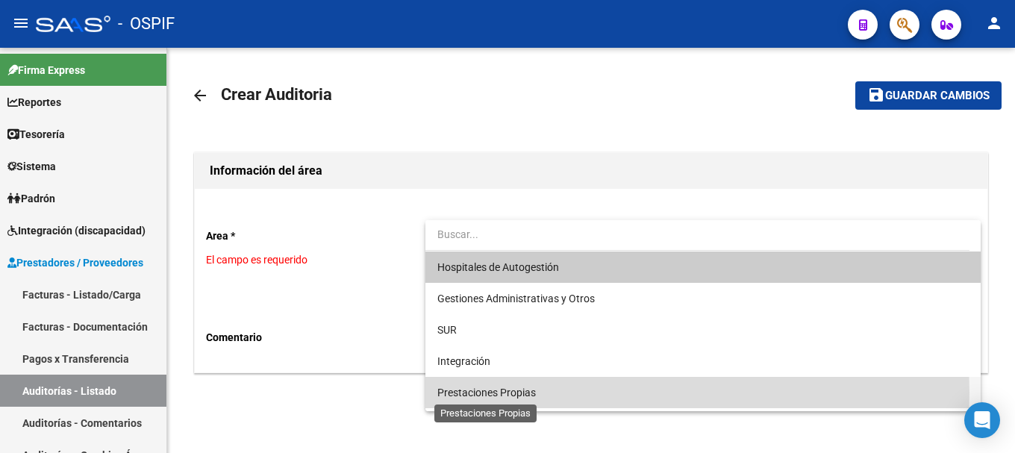
click at [510, 393] on span "Prestaciones Propias" at bounding box center [486, 393] width 99 height 12
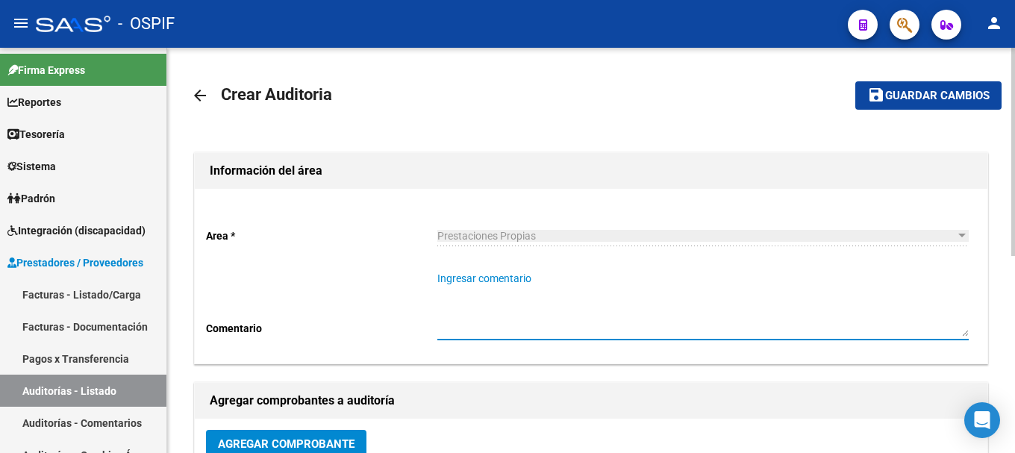
click at [572, 319] on textarea "Ingresar comentario" at bounding box center [702, 304] width 531 height 66
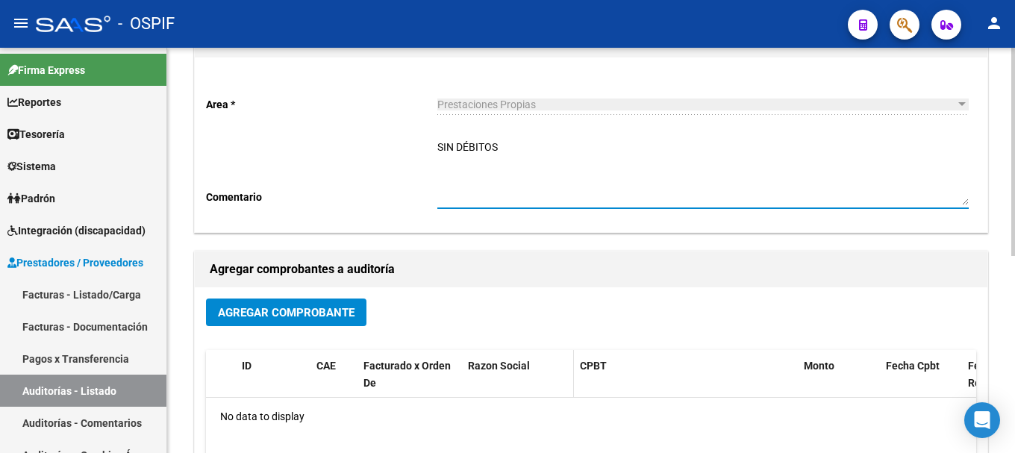
scroll to position [149, 0]
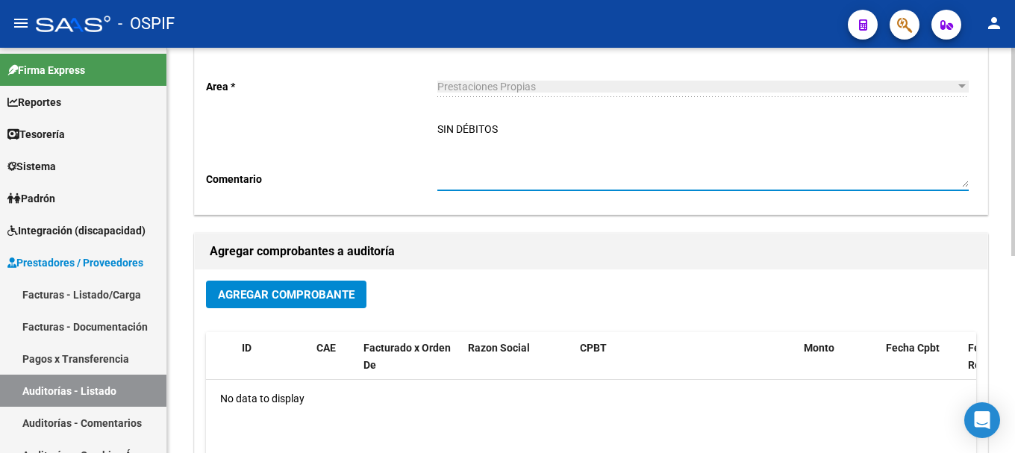
type textarea "SIN DÉBITOS"
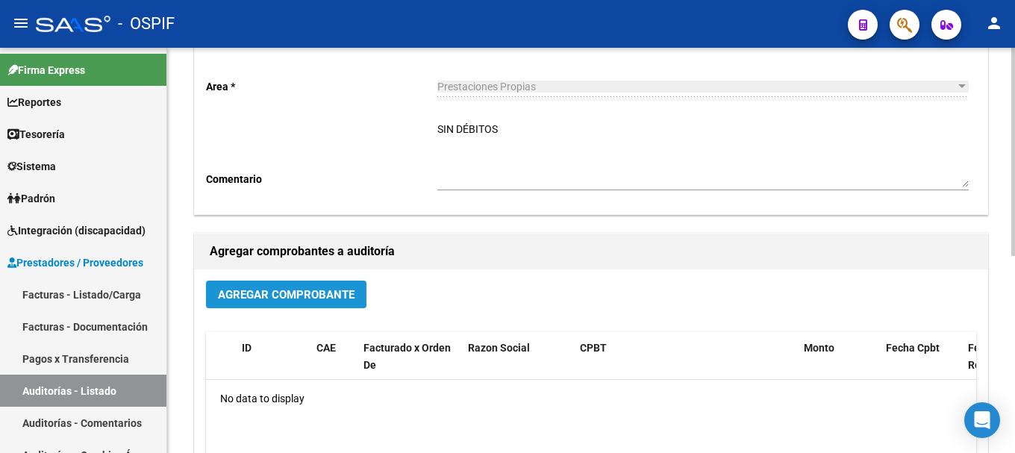
click at [294, 291] on span "Agregar Comprobante" at bounding box center [286, 294] width 137 height 13
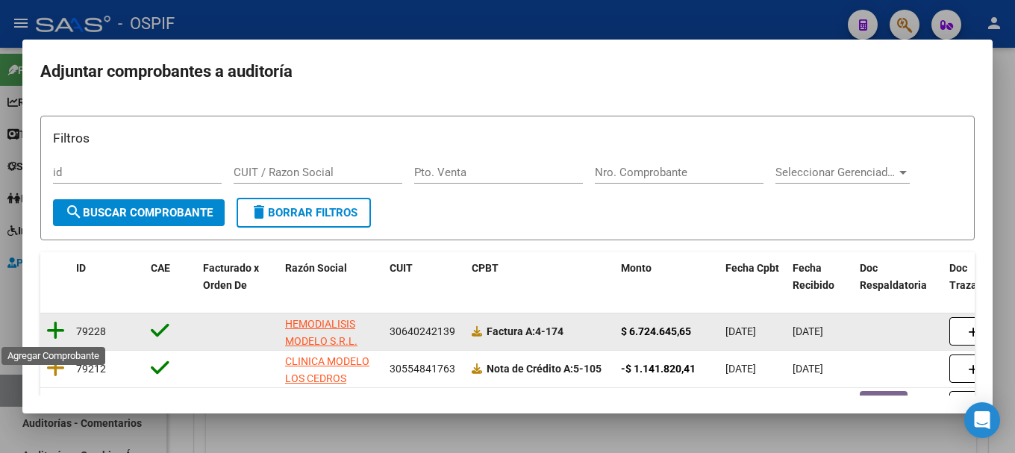
click at [57, 329] on icon at bounding box center [55, 330] width 19 height 21
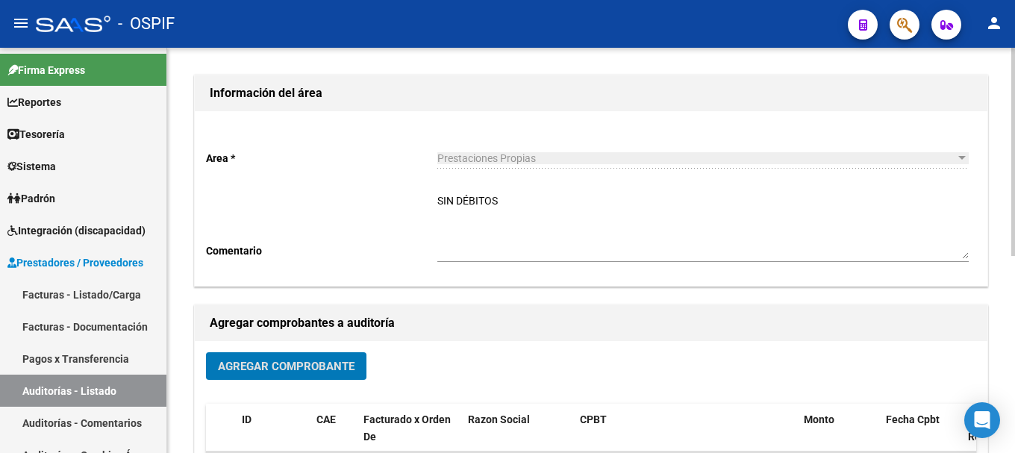
scroll to position [0, 0]
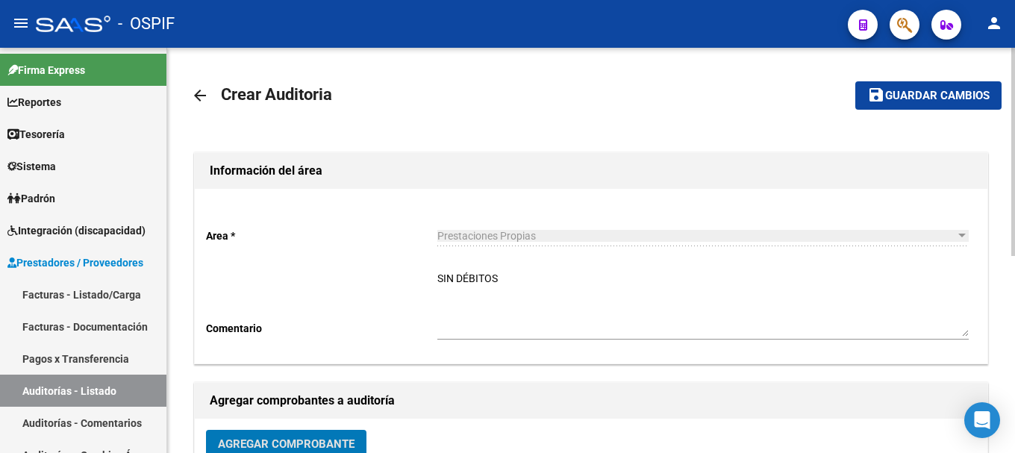
click at [960, 90] on span "Guardar cambios" at bounding box center [937, 96] width 104 height 13
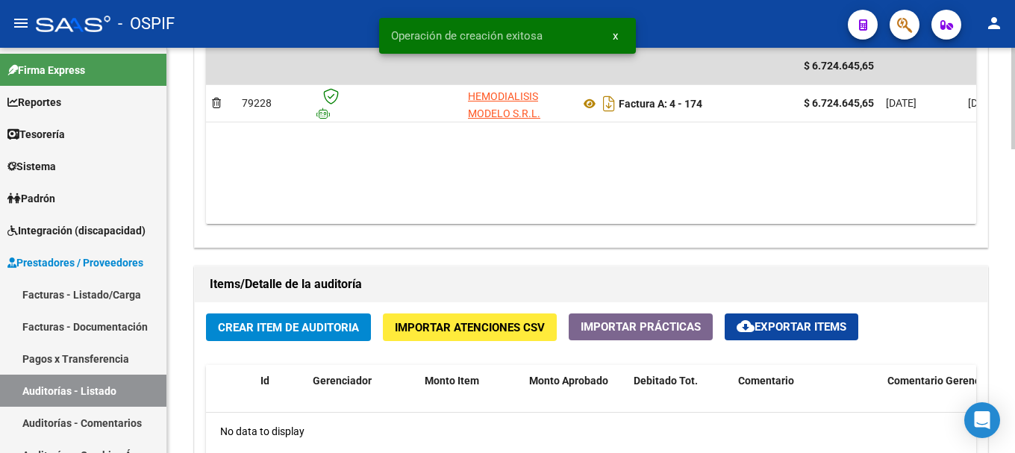
scroll to position [896, 0]
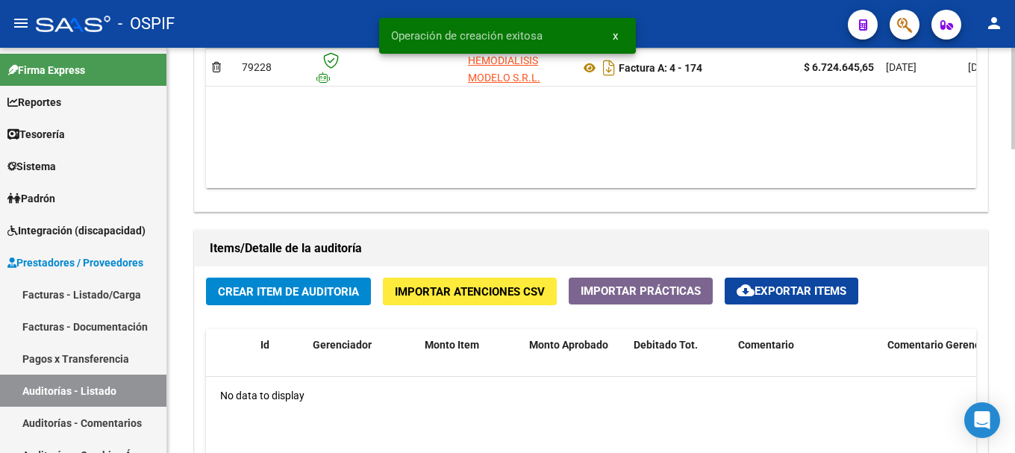
click at [342, 287] on span "Crear Item de Auditoria" at bounding box center [288, 291] width 141 height 13
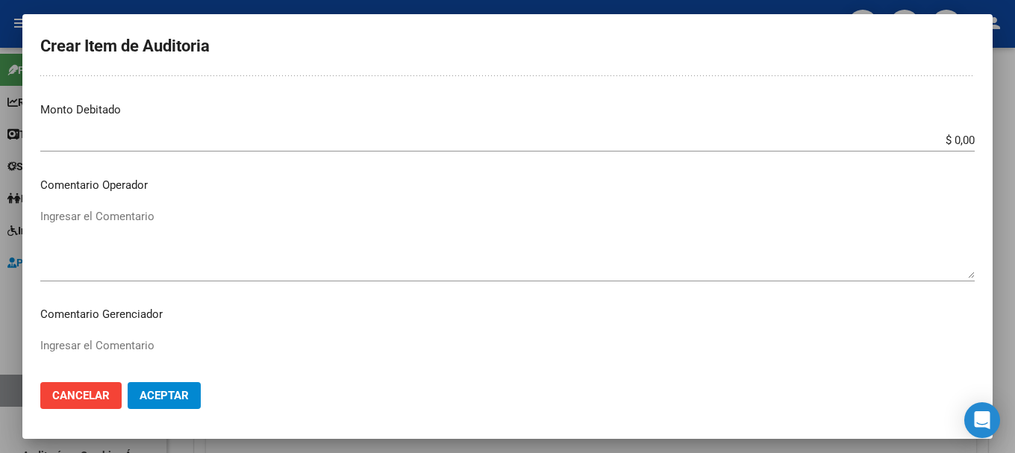
scroll to position [522, 0]
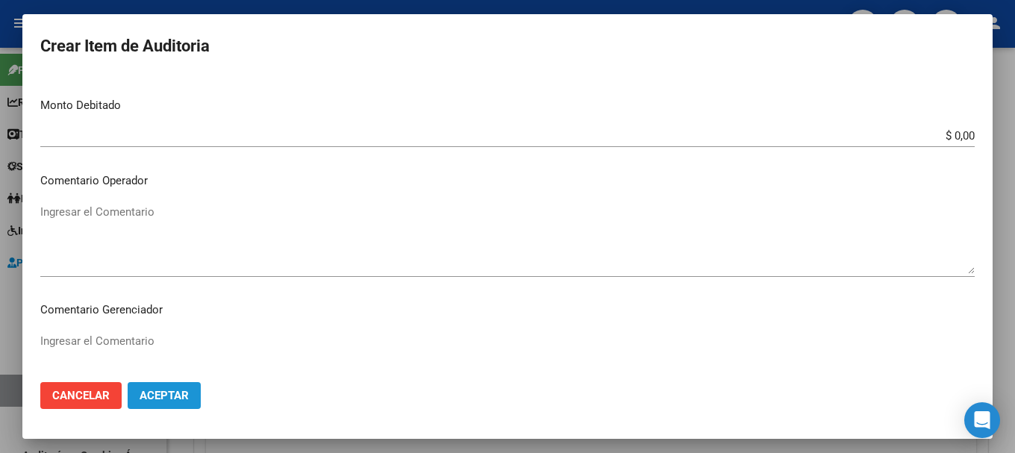
drag, startPoint x: 169, startPoint y: 398, endPoint x: 213, endPoint y: 372, distance: 51.2
click at [178, 390] on span "Aceptar" at bounding box center [164, 395] width 49 height 13
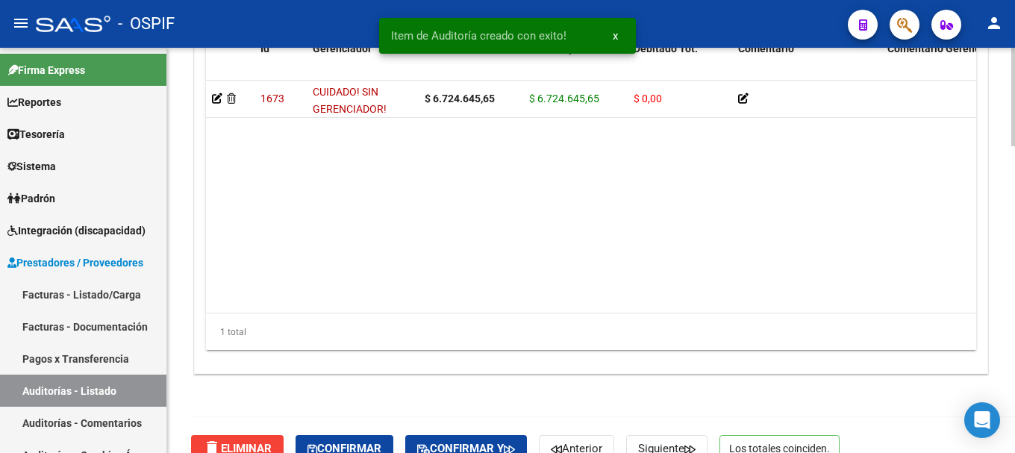
scroll to position [1259, 0]
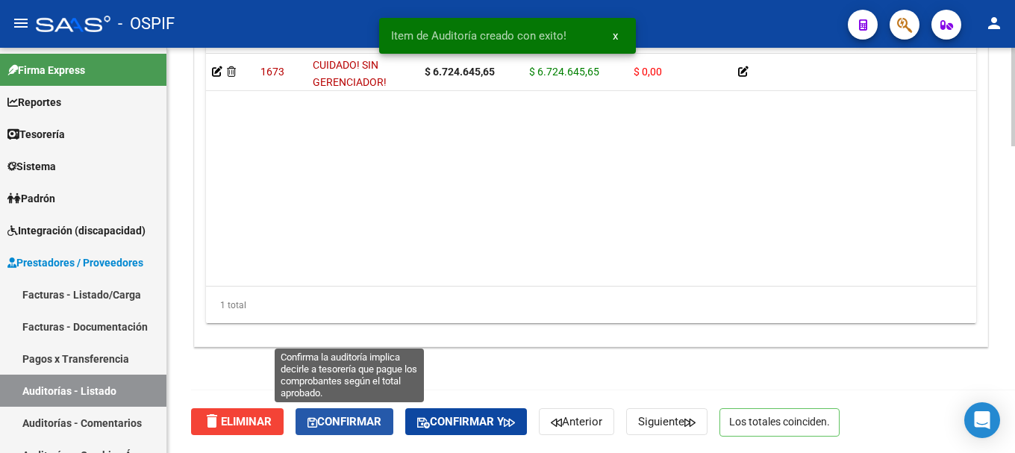
click at [372, 419] on span "Confirmar" at bounding box center [344, 421] width 74 height 13
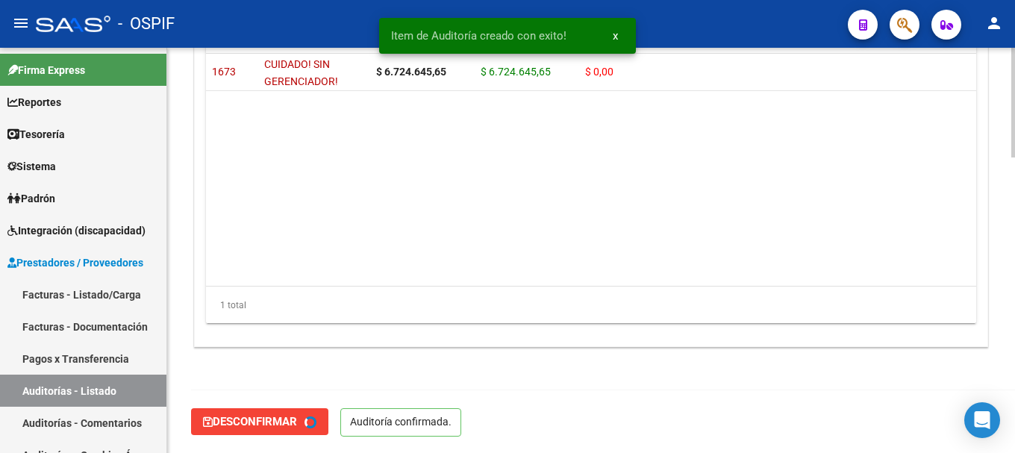
type input "202508"
click at [328, 24] on div "- OSPIF" at bounding box center [436, 23] width 800 height 33
